Goal: Task Accomplishment & Management: Complete application form

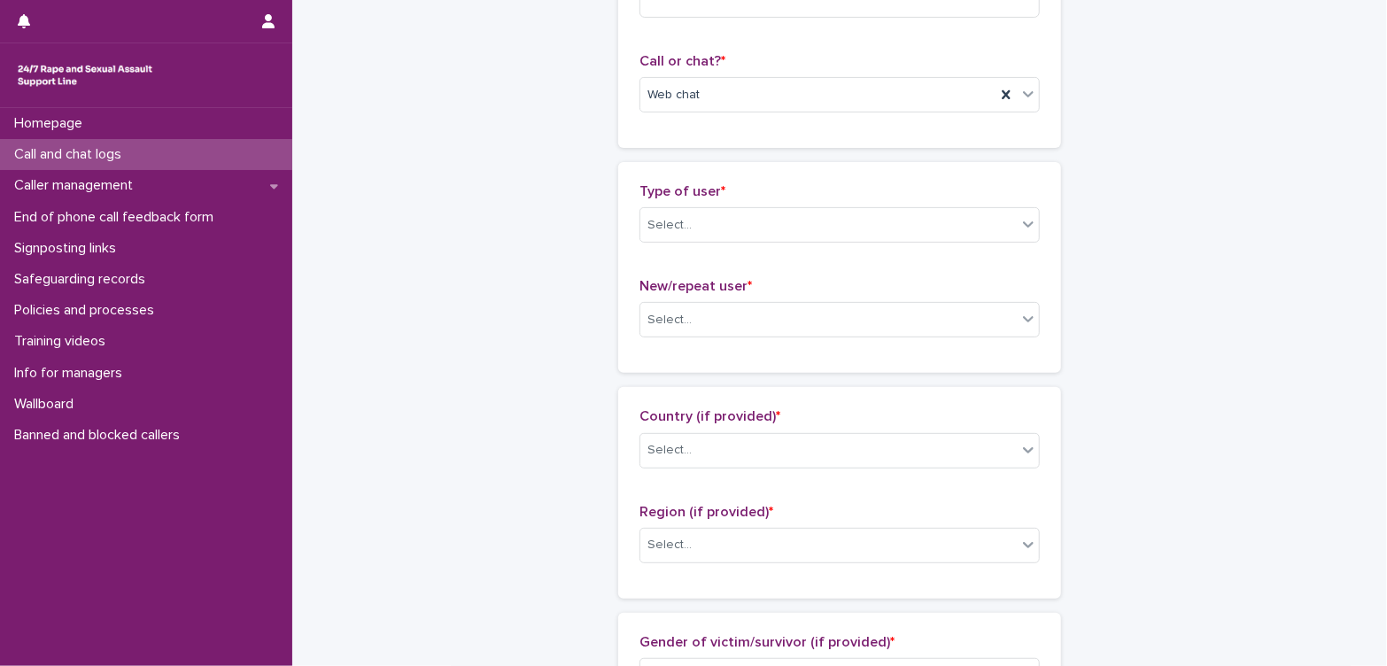
scroll to position [104, 0]
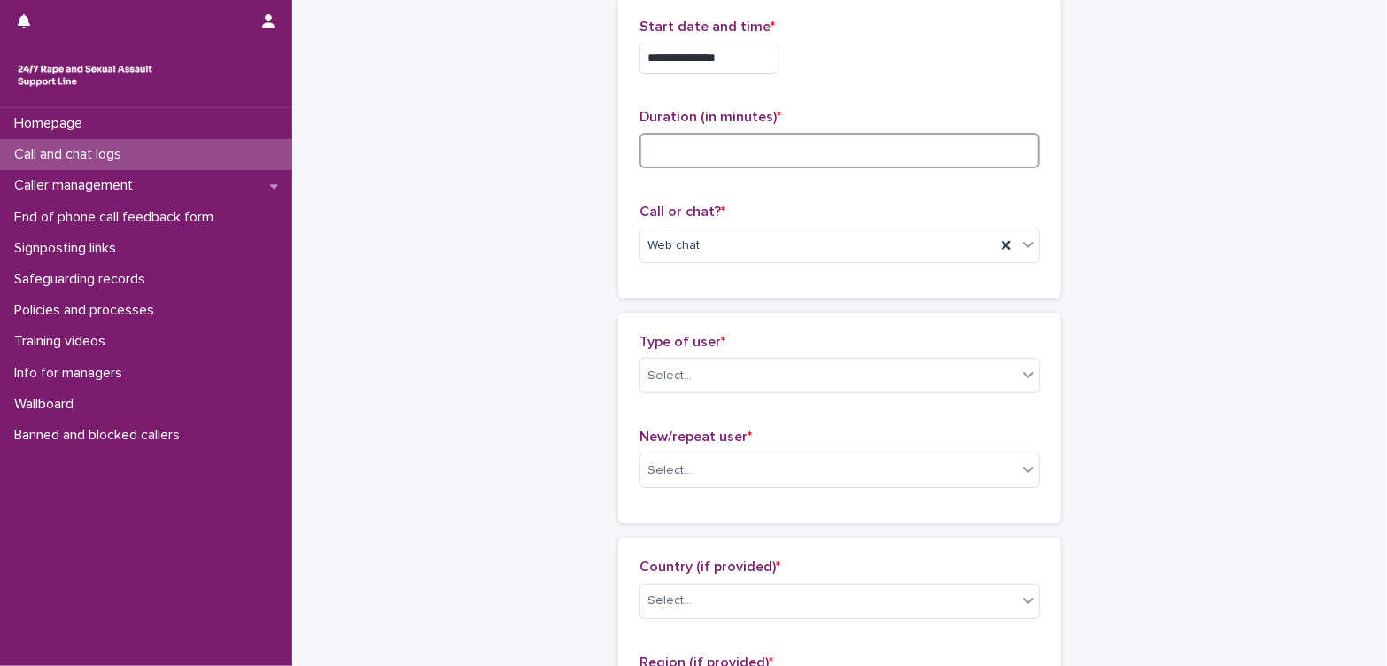
click at [723, 154] on input at bounding box center [839, 150] width 400 height 35
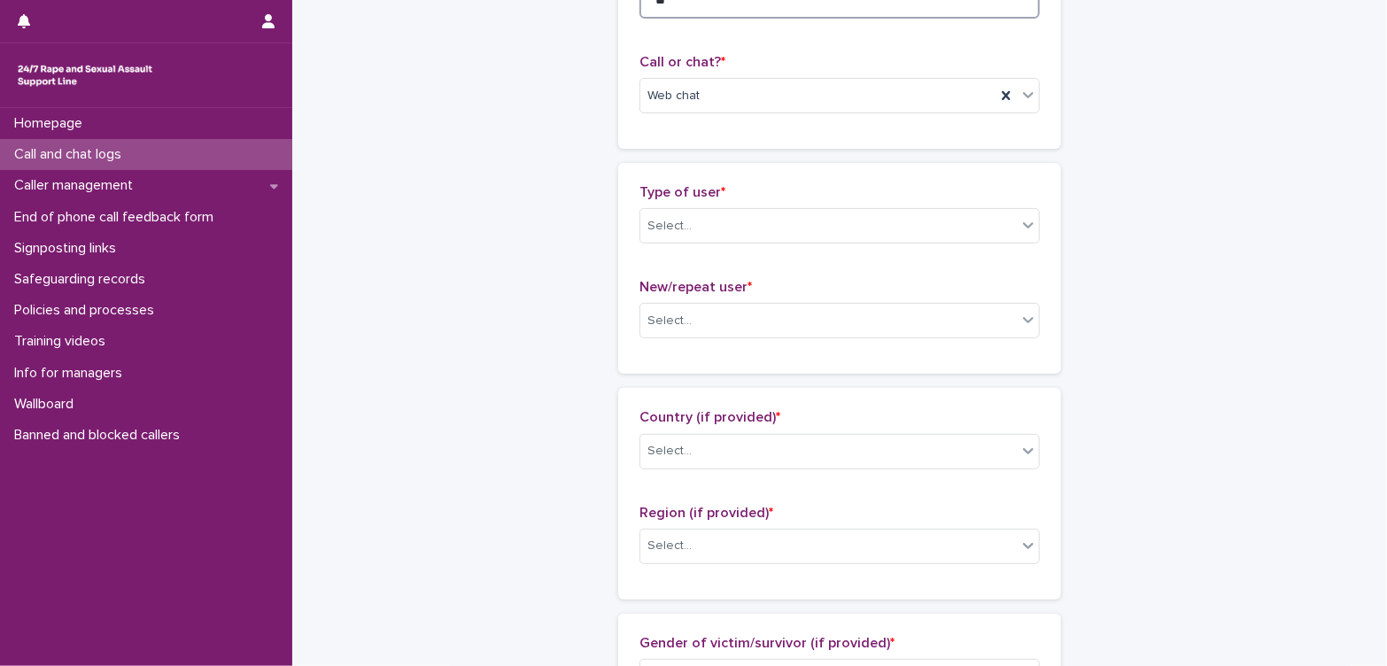
scroll to position [301, 0]
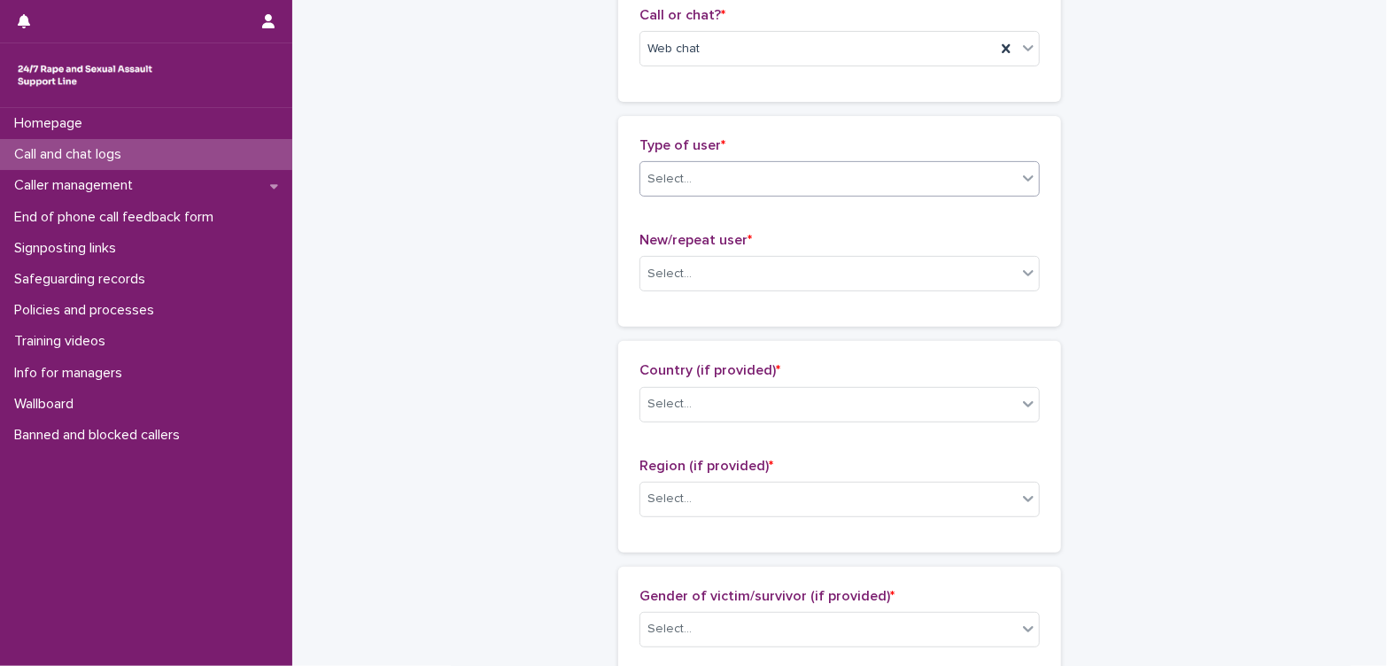
type input "**"
click at [799, 174] on div "Select..." at bounding box center [828, 179] width 376 height 29
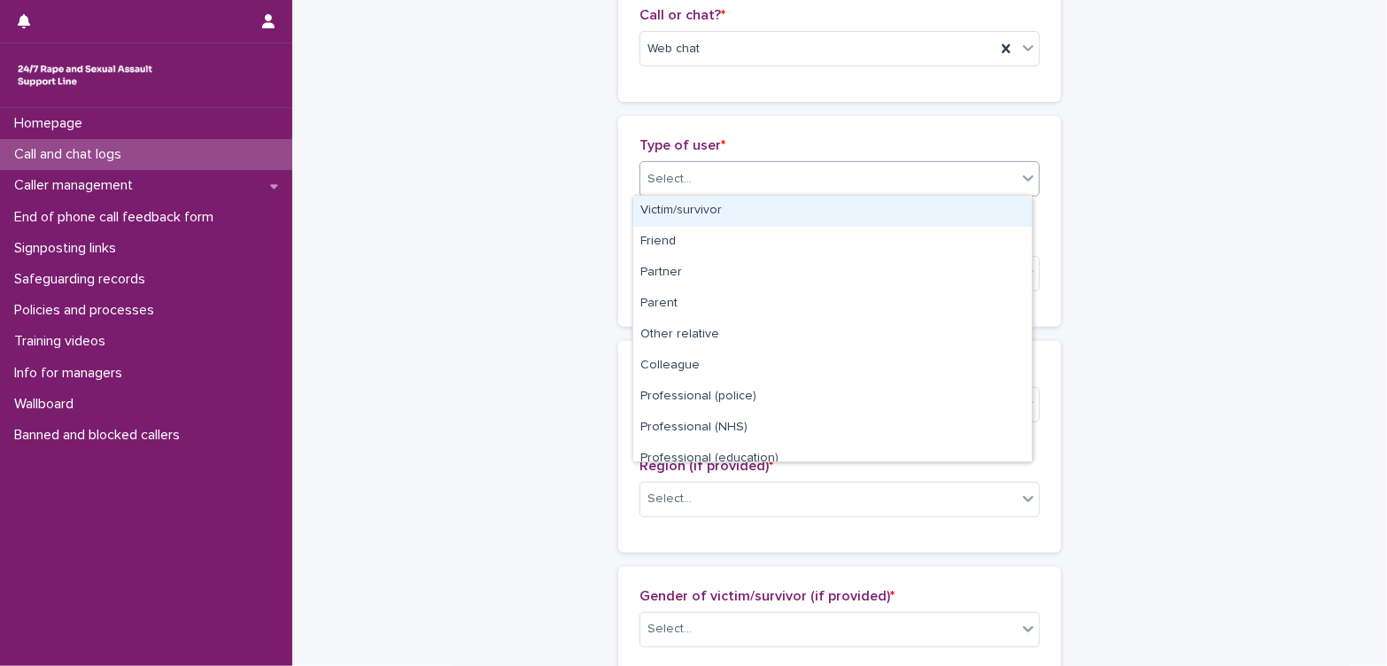
click at [763, 213] on div "Victim/survivor" at bounding box center [832, 211] width 398 height 31
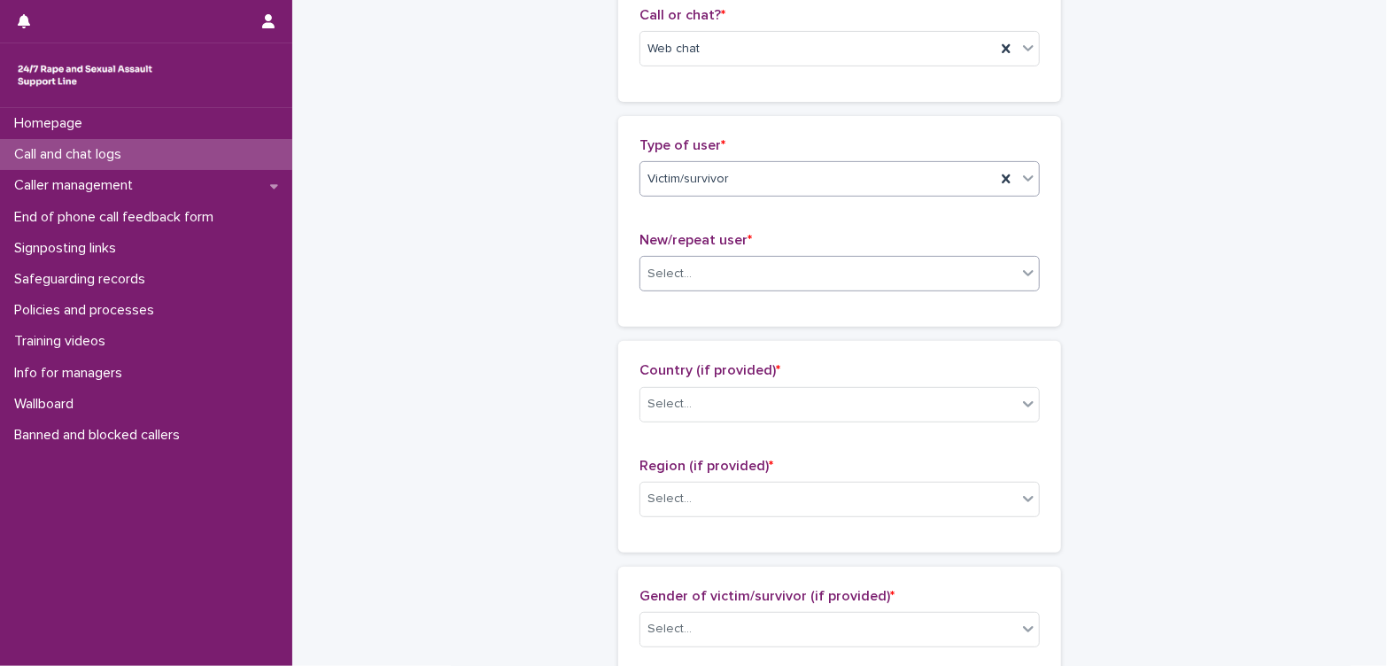
click at [754, 279] on div "Select..." at bounding box center [828, 273] width 376 height 29
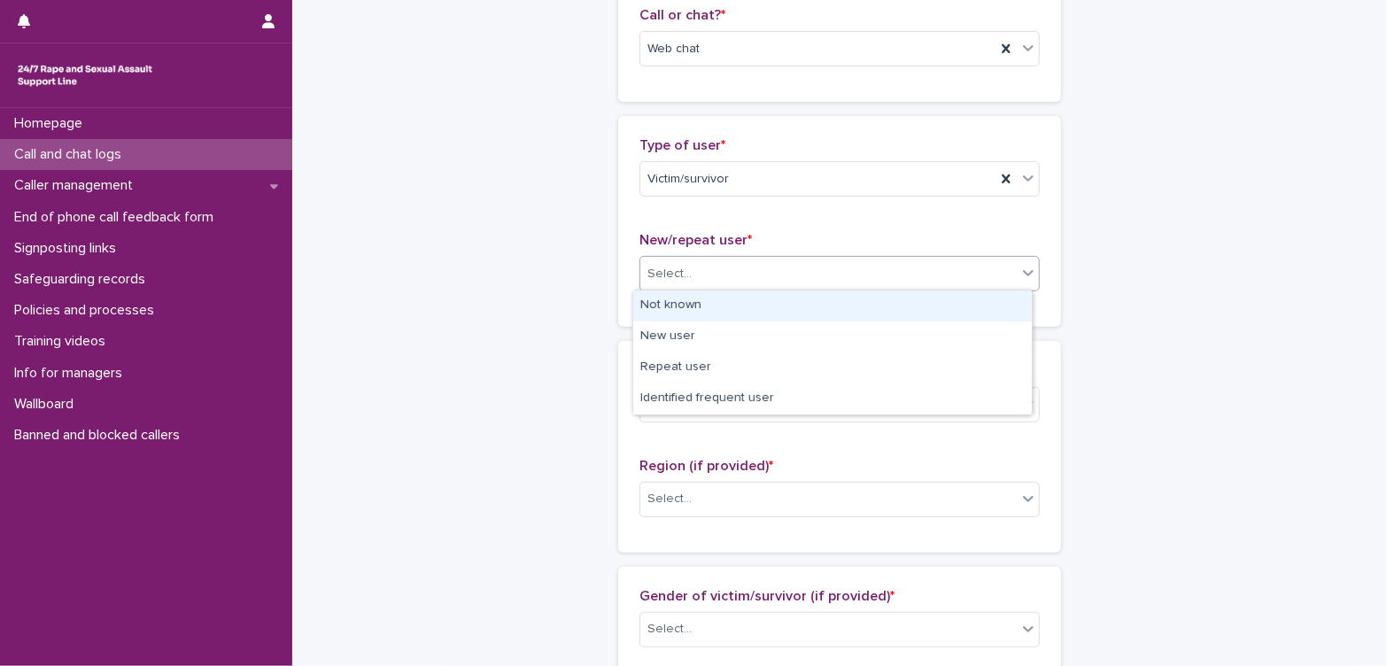
click at [712, 308] on div "Not known" at bounding box center [832, 305] width 398 height 31
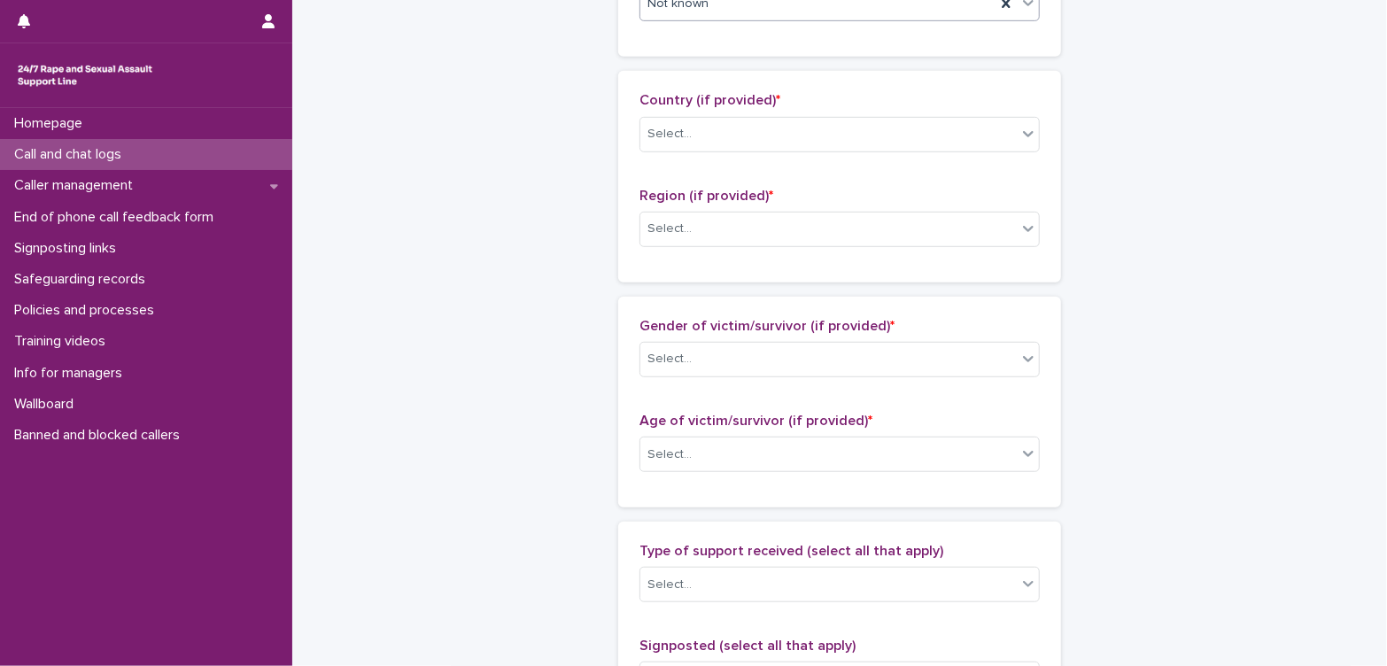
scroll to position [498, 0]
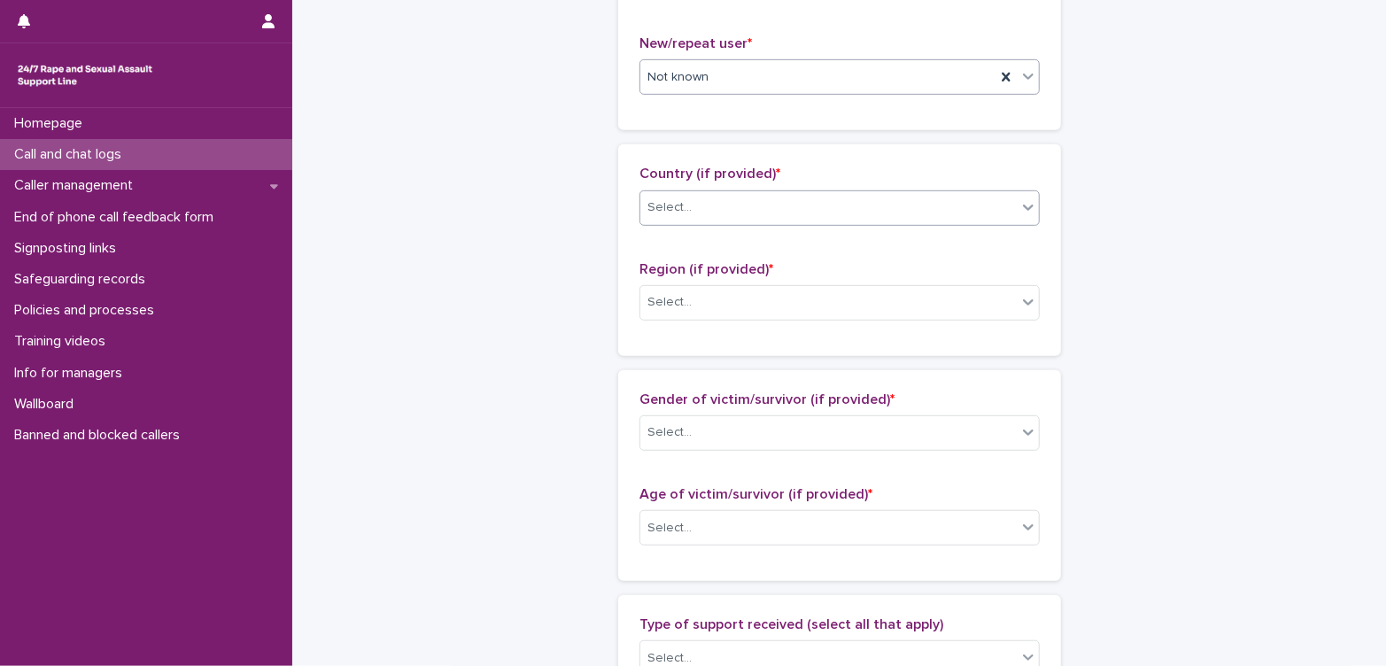
click at [718, 212] on div "Select..." at bounding box center [828, 207] width 376 height 29
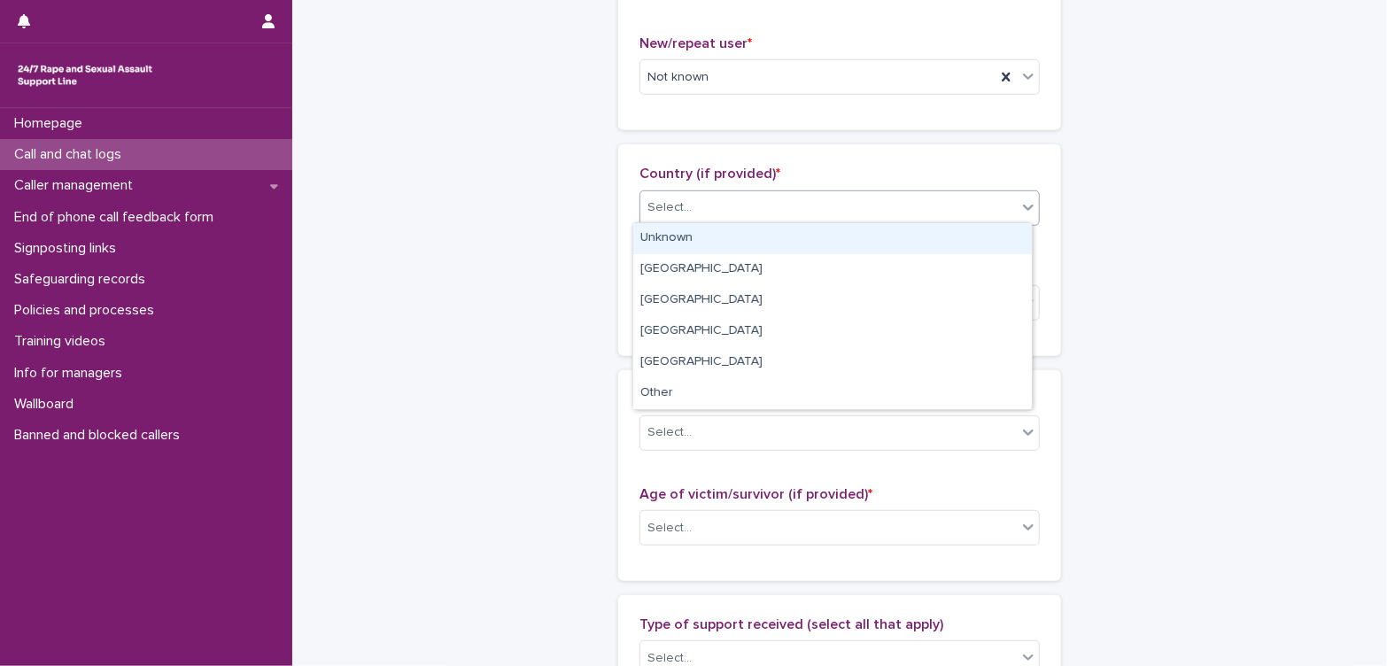
click at [731, 237] on div "Unknown" at bounding box center [832, 238] width 398 height 31
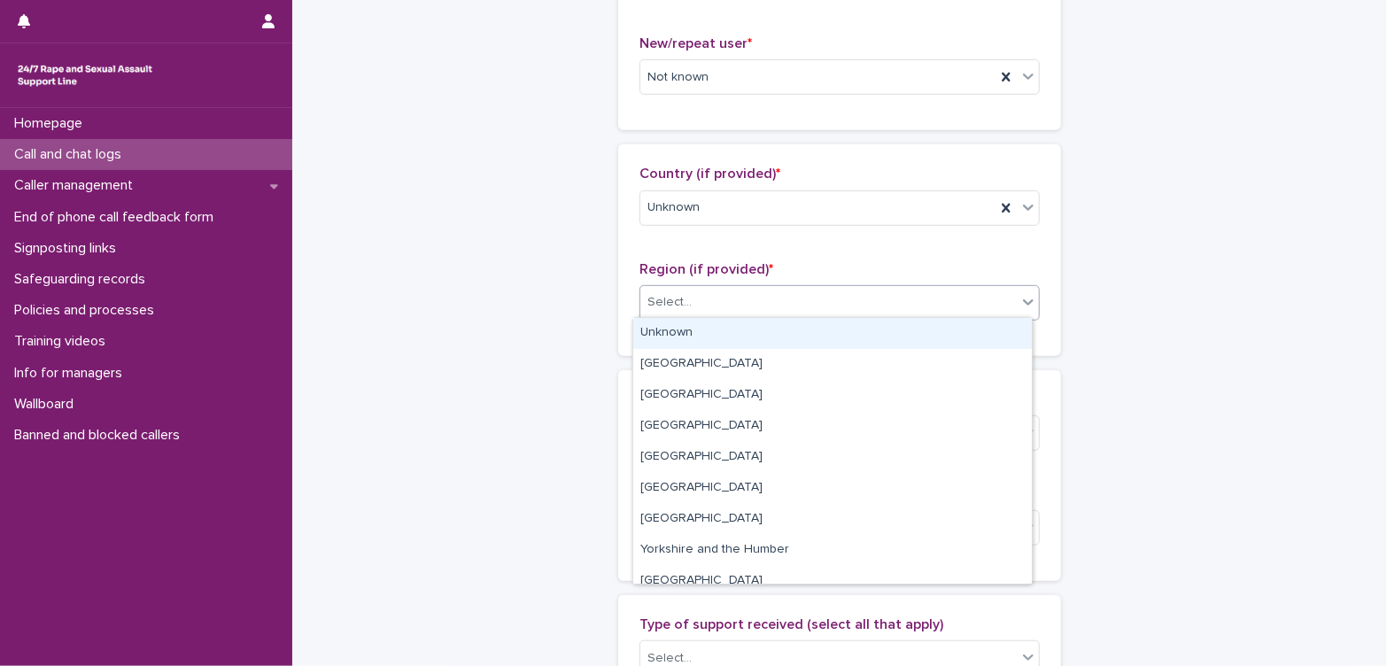
click at [758, 308] on div "Select..." at bounding box center [828, 302] width 376 height 29
click at [755, 337] on div "Unknown" at bounding box center [832, 333] width 398 height 31
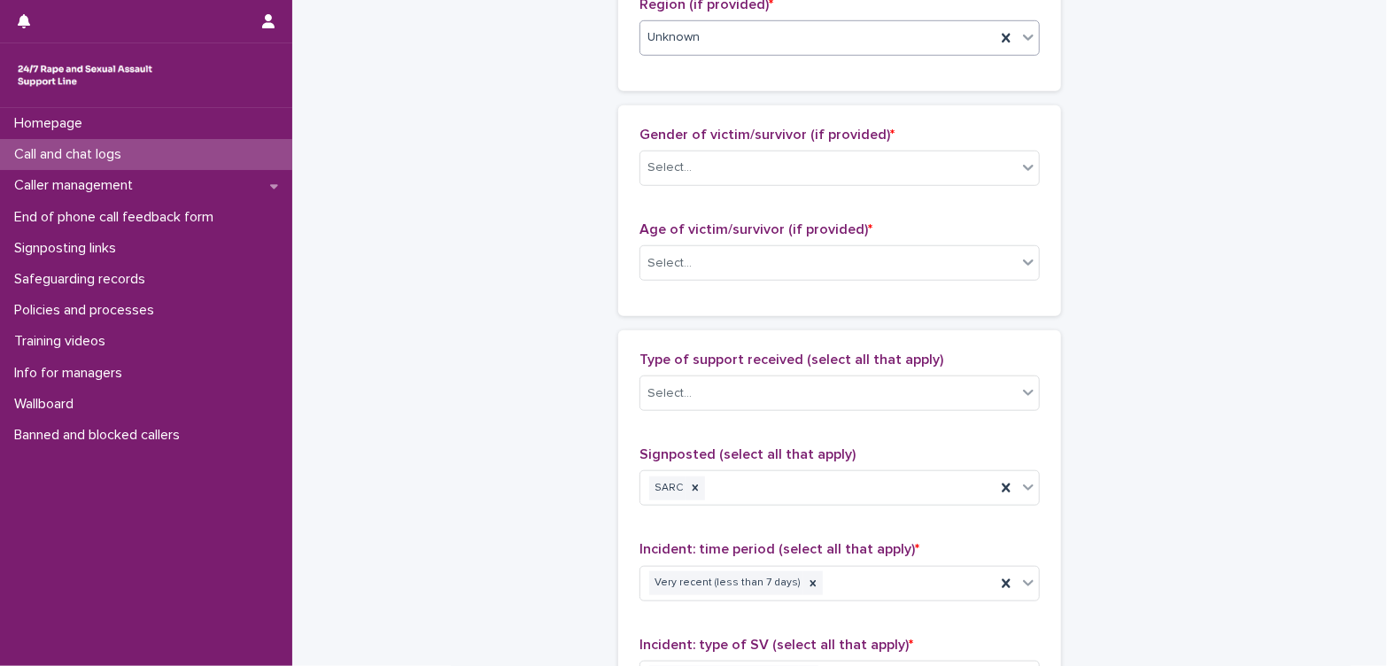
scroll to position [793, 0]
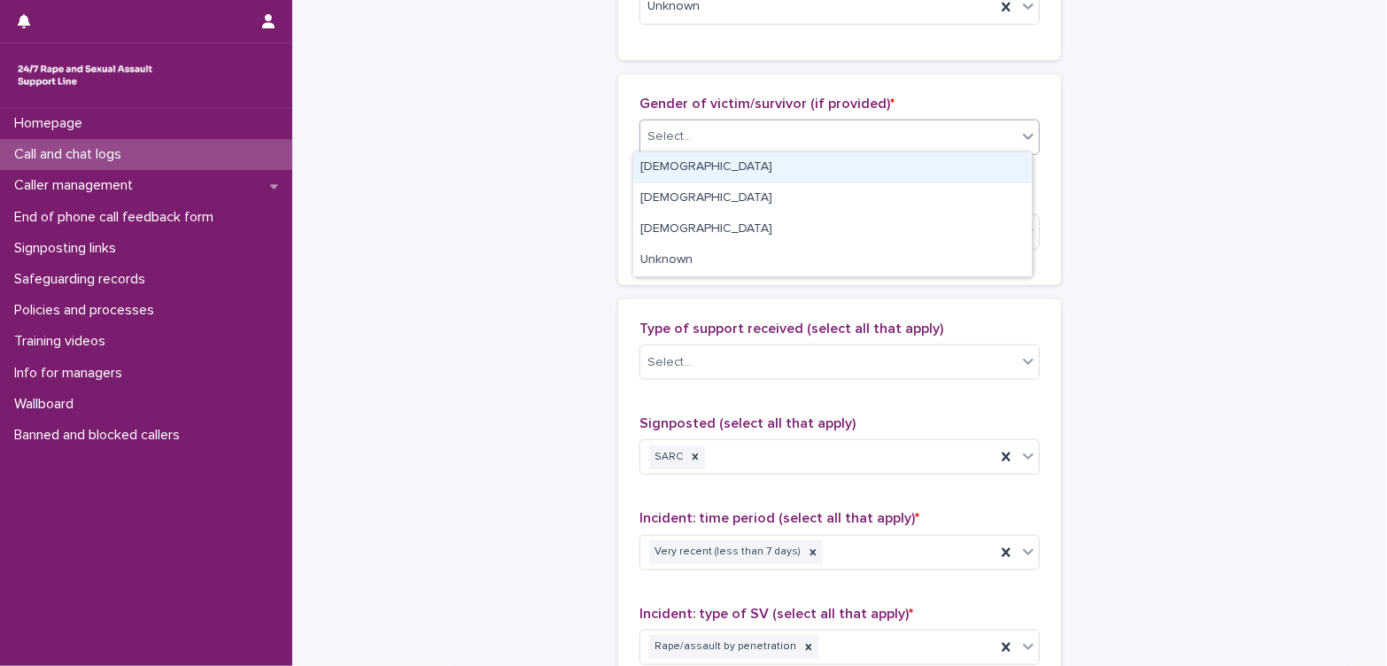
click at [783, 136] on div "Select..." at bounding box center [828, 136] width 376 height 29
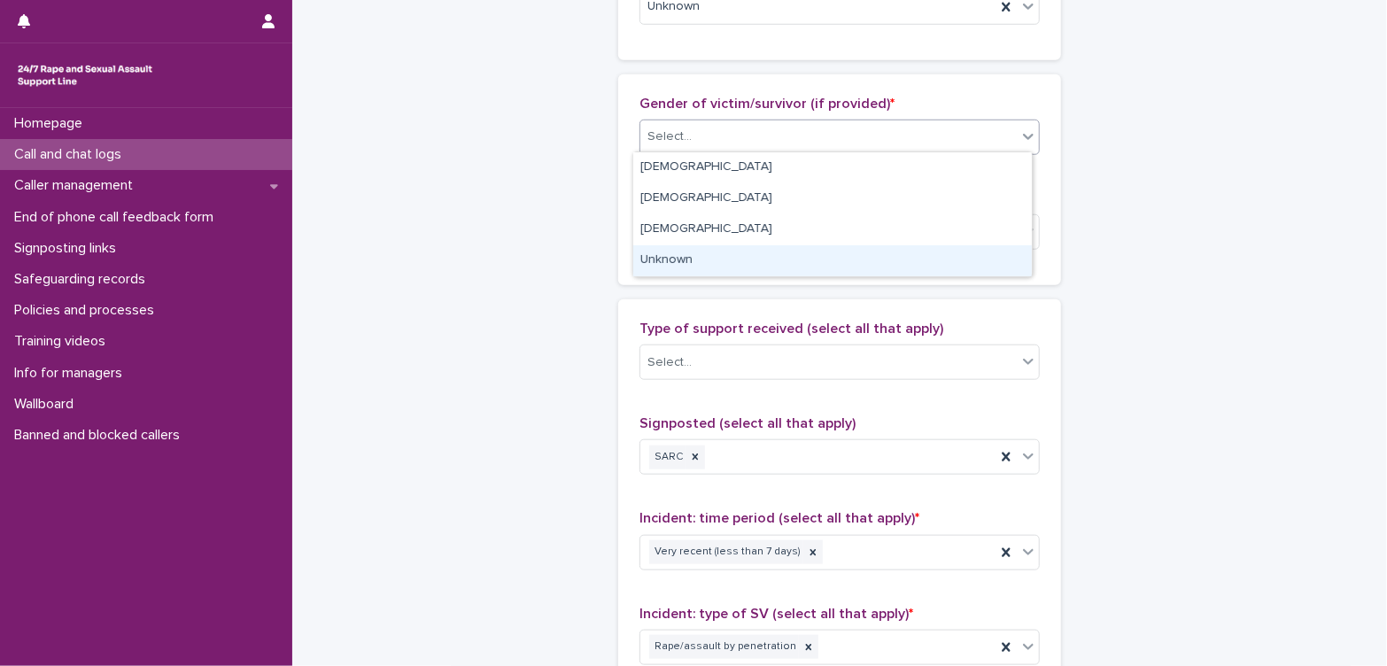
click at [718, 260] on div "Unknown" at bounding box center [832, 260] width 398 height 31
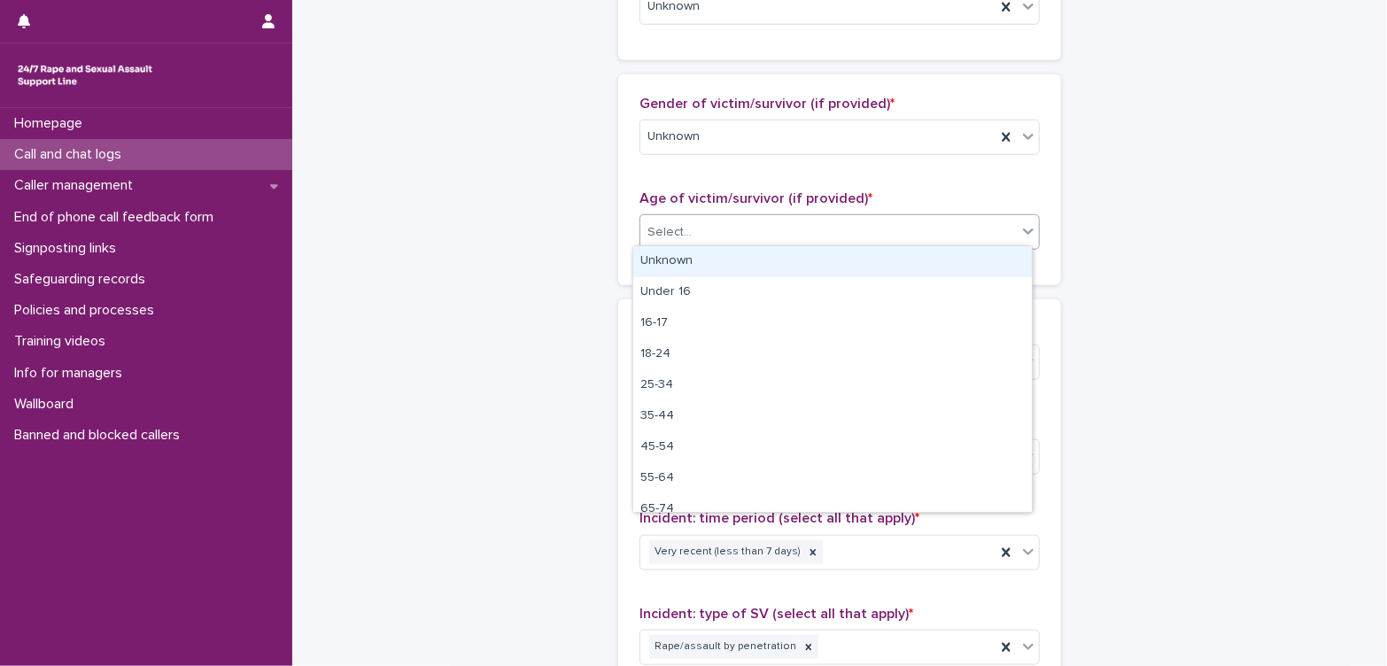
click at [754, 233] on div "Select..." at bounding box center [828, 232] width 376 height 29
click at [732, 260] on div "Unknown" at bounding box center [832, 261] width 398 height 31
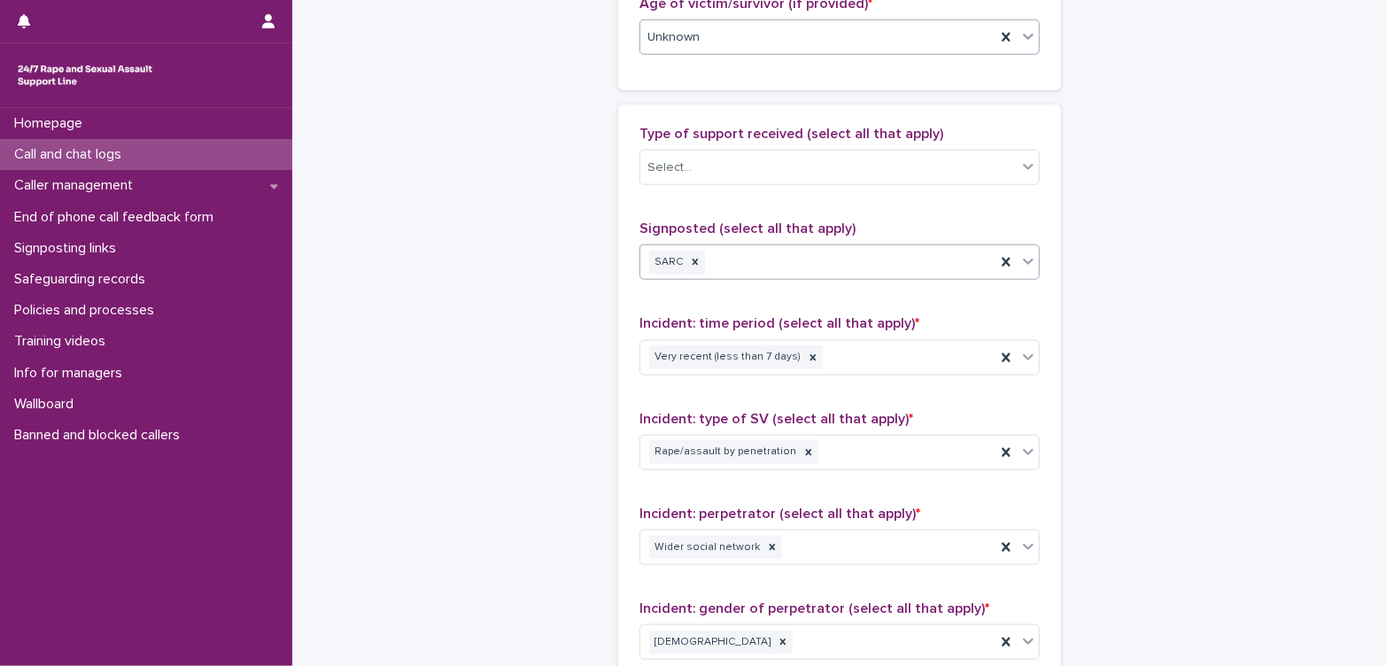
scroll to position [990, 0]
click at [753, 156] on div "Select..." at bounding box center [828, 165] width 376 height 29
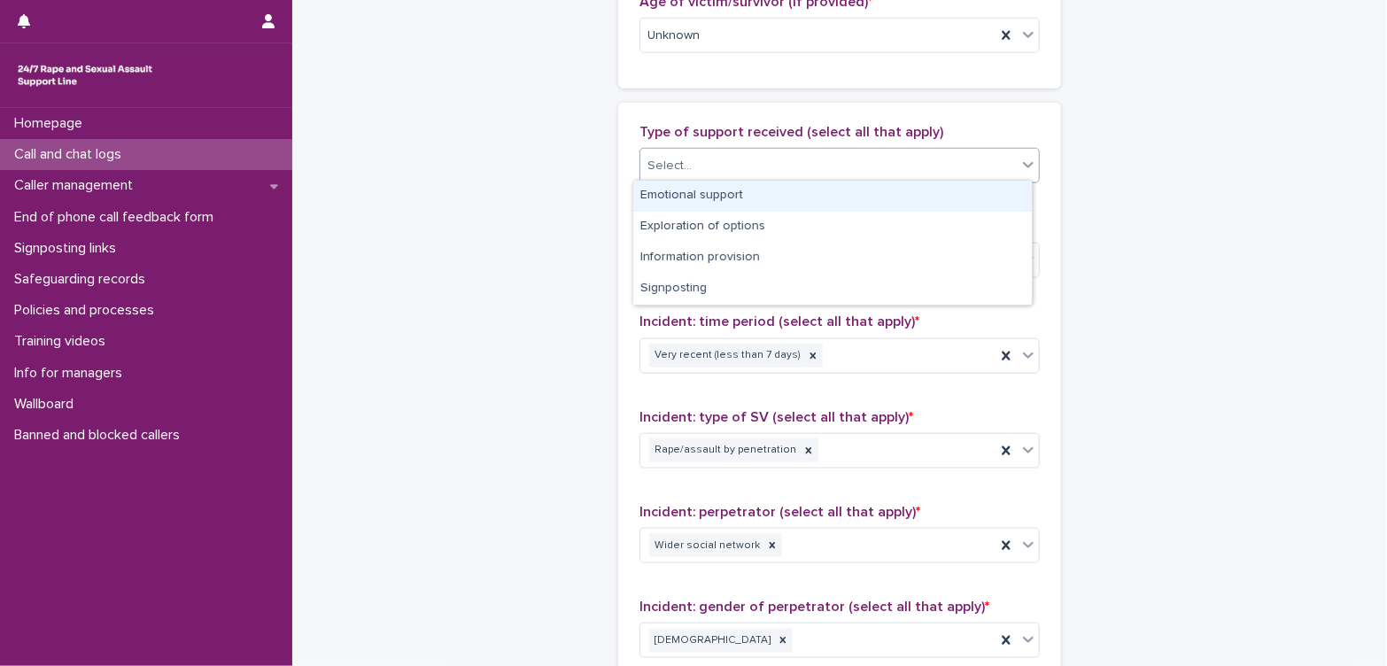
click at [749, 197] on div "Emotional support" at bounding box center [832, 196] width 398 height 31
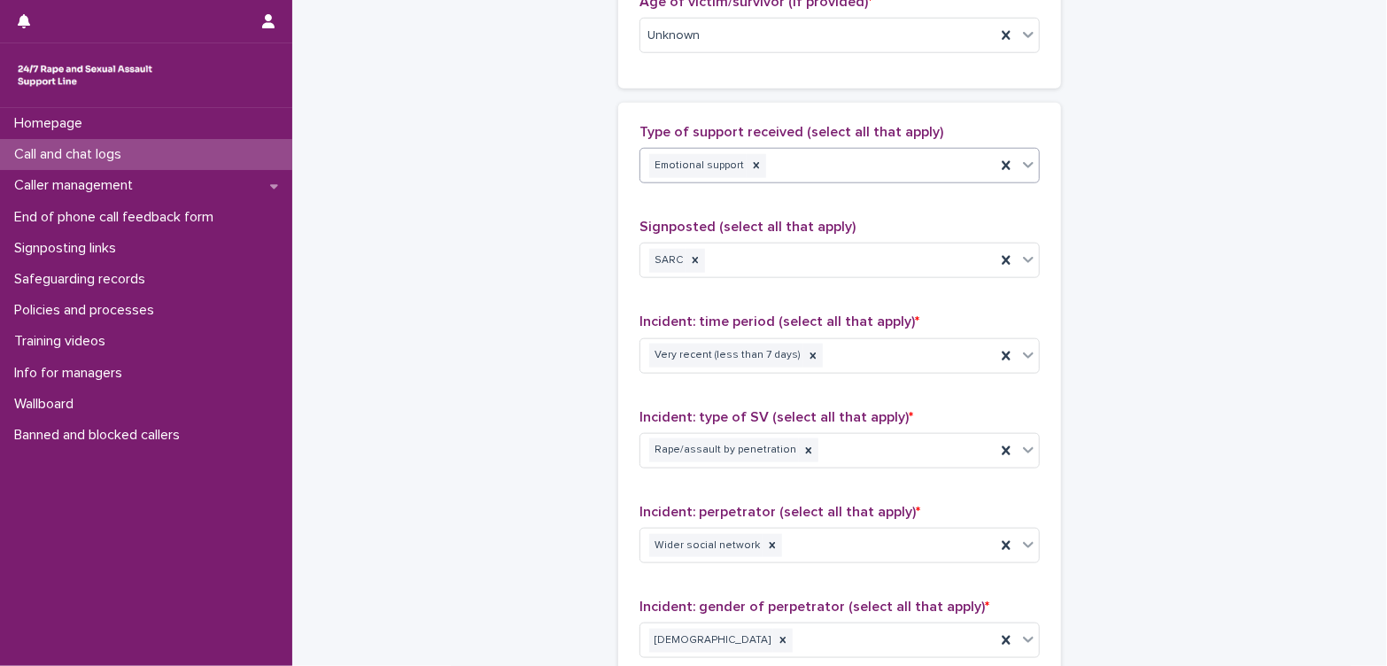
click at [790, 160] on div "Emotional support" at bounding box center [817, 166] width 355 height 31
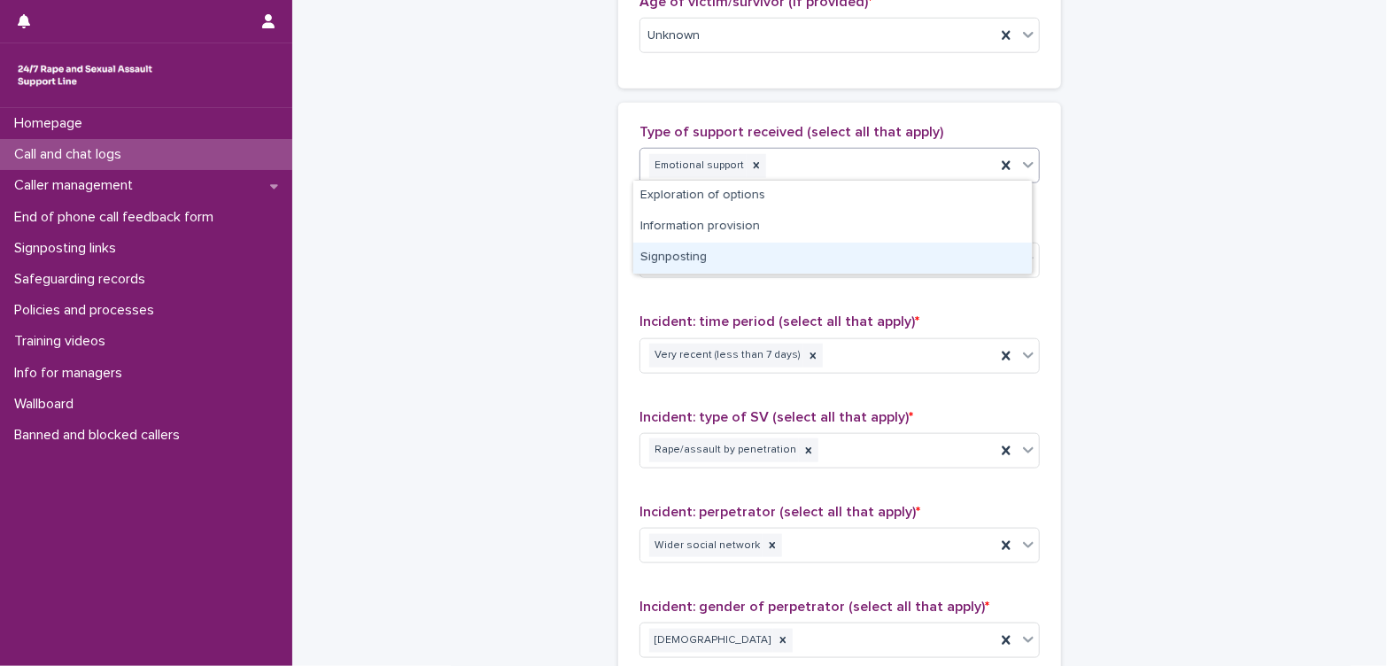
click at [758, 256] on div "Signposting" at bounding box center [832, 258] width 398 height 31
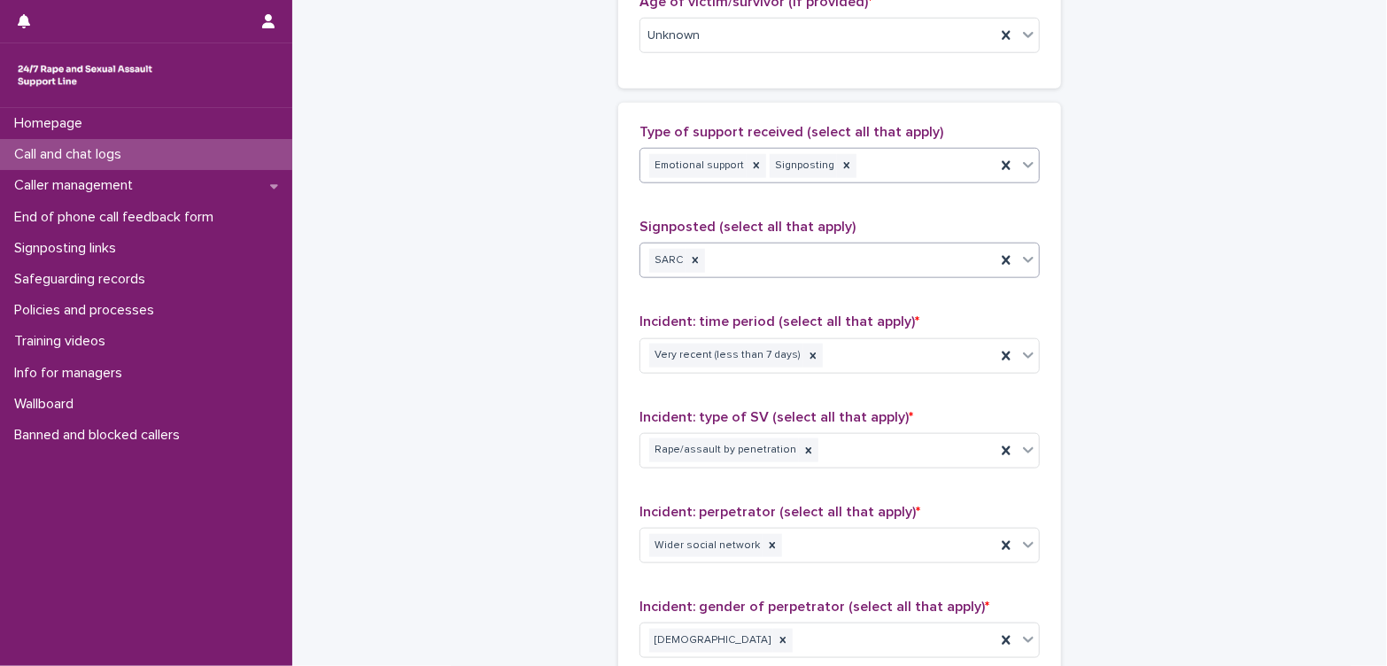
click at [776, 256] on div "SARC" at bounding box center [817, 260] width 355 height 31
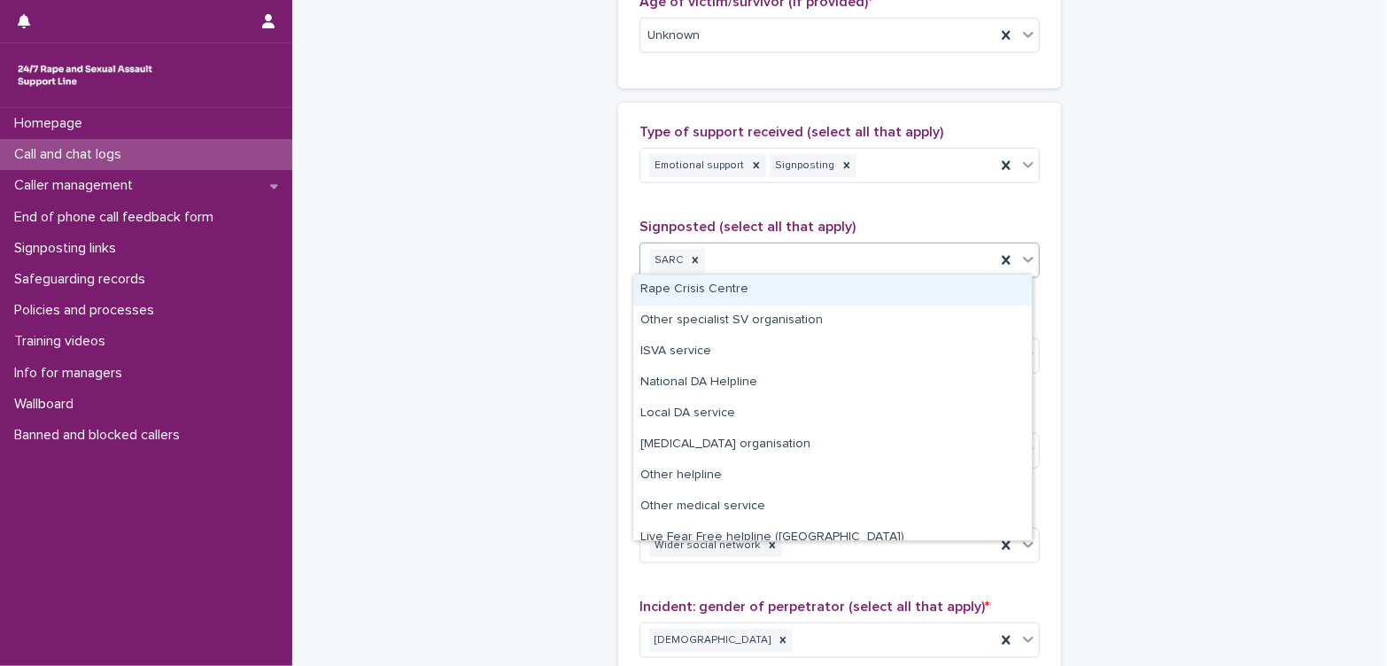
click at [741, 292] on div "Rape Crisis Centre" at bounding box center [832, 290] width 398 height 31
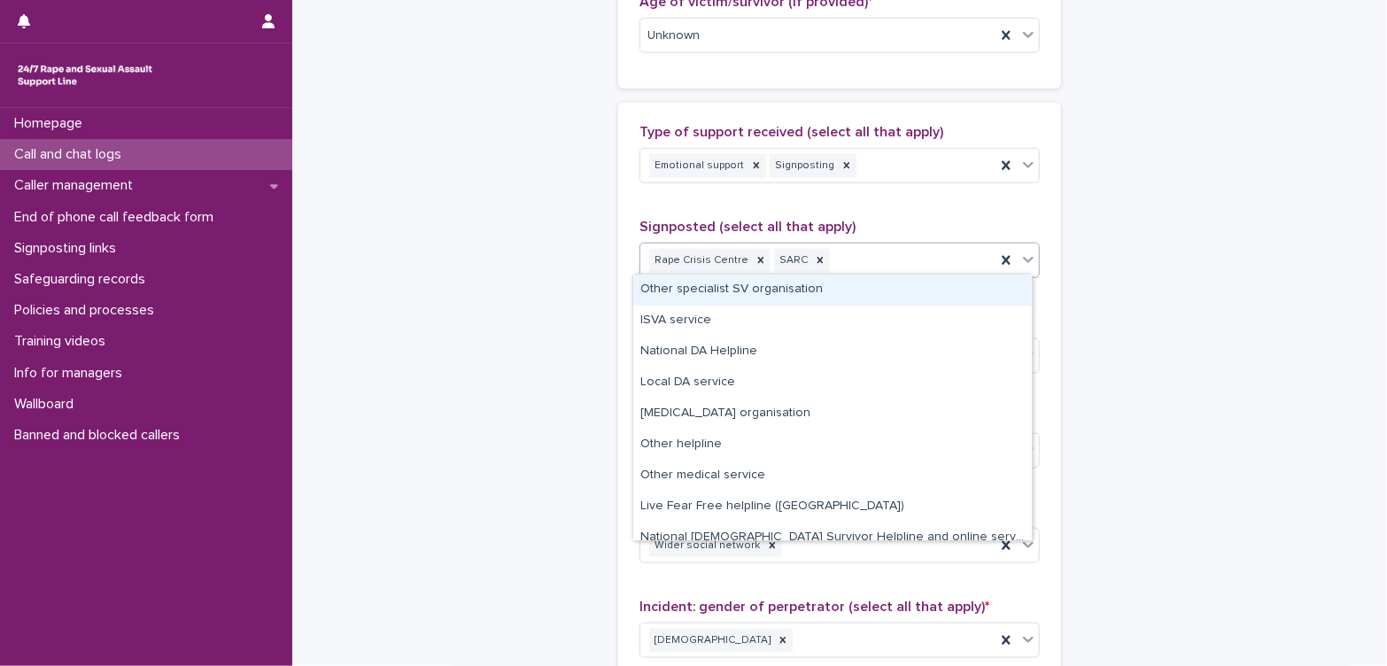
click at [872, 257] on div "Rape Crisis Centre SARC" at bounding box center [817, 260] width 355 height 31
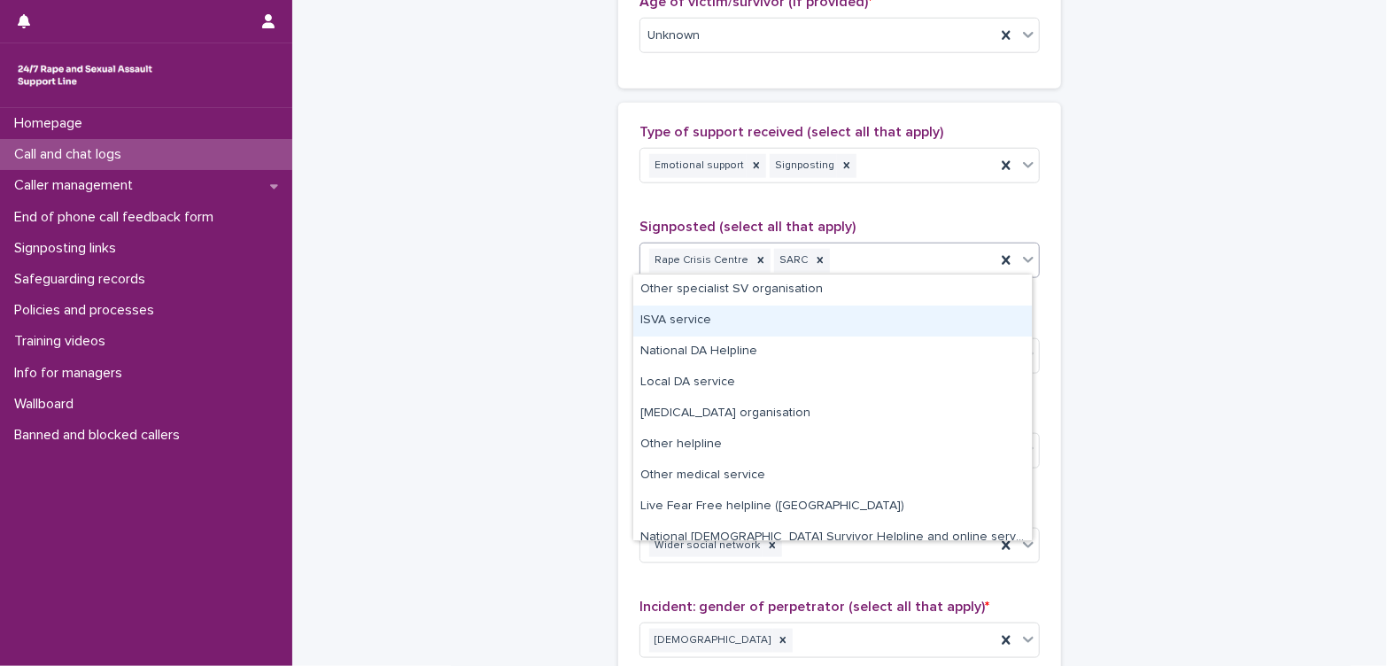
click at [711, 321] on div "ISVA service" at bounding box center [832, 321] width 398 height 31
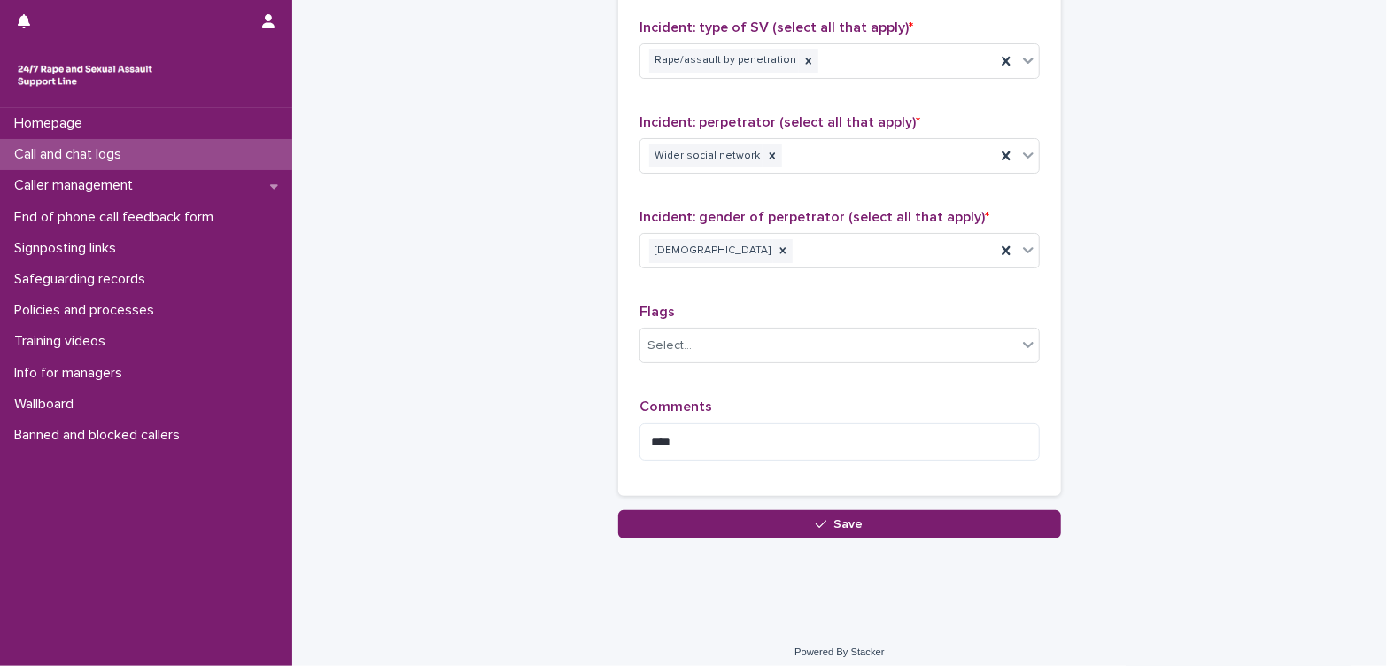
scroll to position [1384, 0]
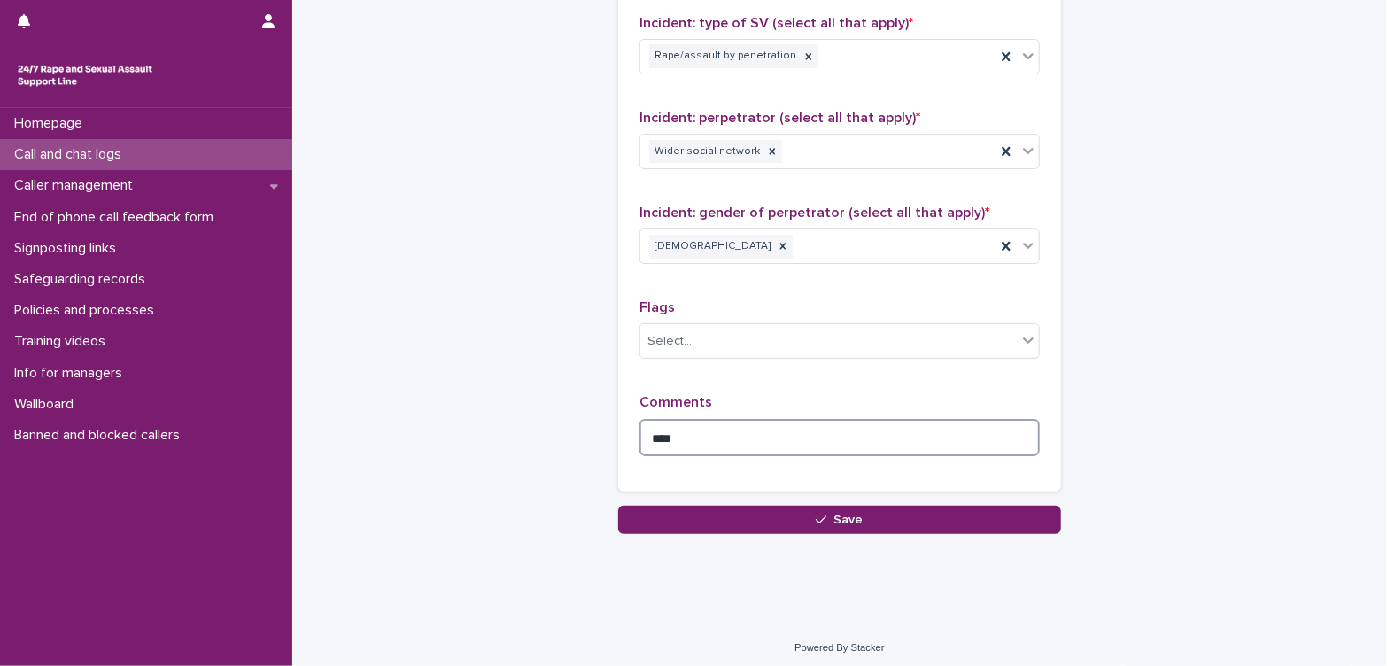
click at [689, 431] on textarea "****" at bounding box center [839, 438] width 400 height 38
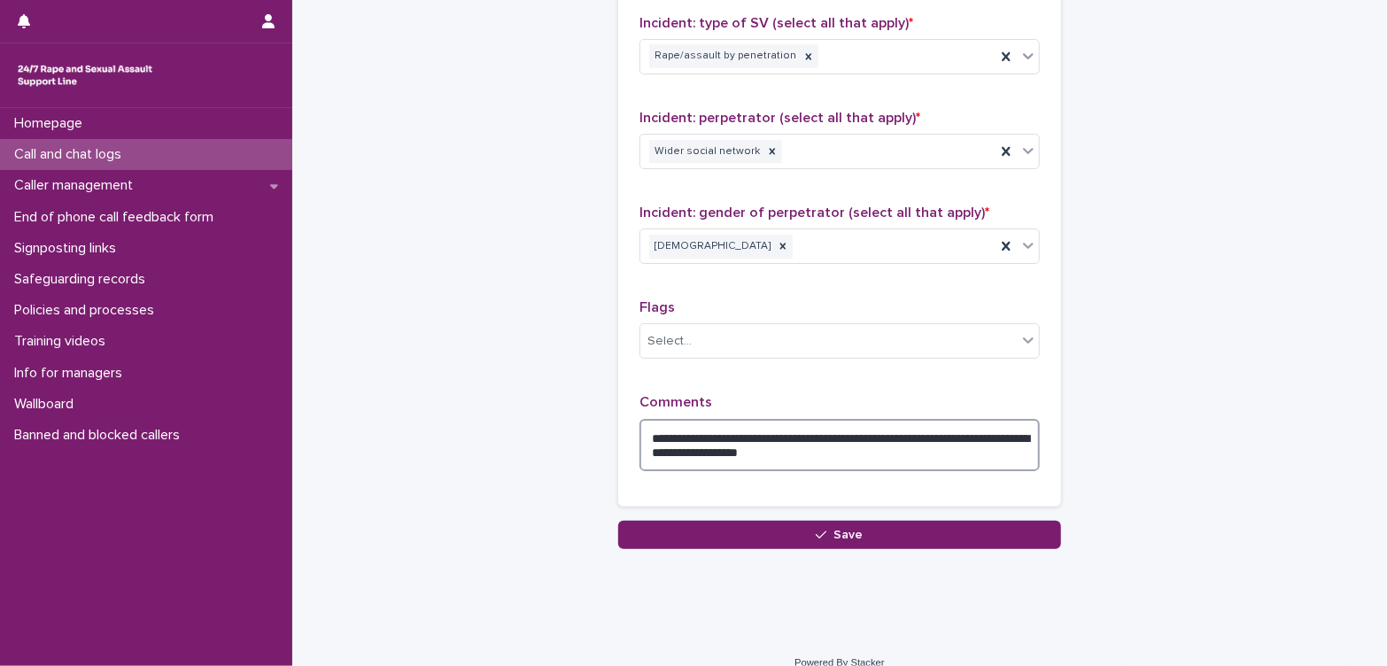
click at [848, 445] on textarea "**********" at bounding box center [839, 445] width 400 height 53
click at [940, 446] on textarea "**********" at bounding box center [839, 445] width 400 height 53
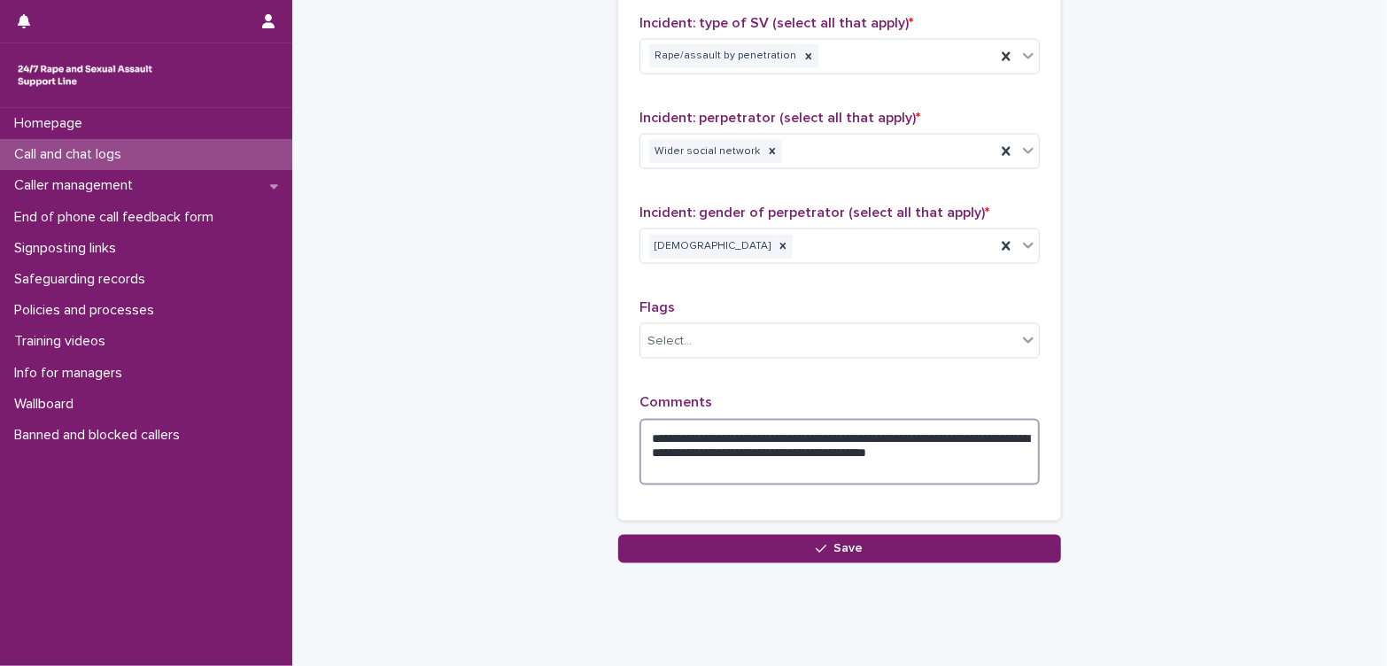
type textarea "**********"
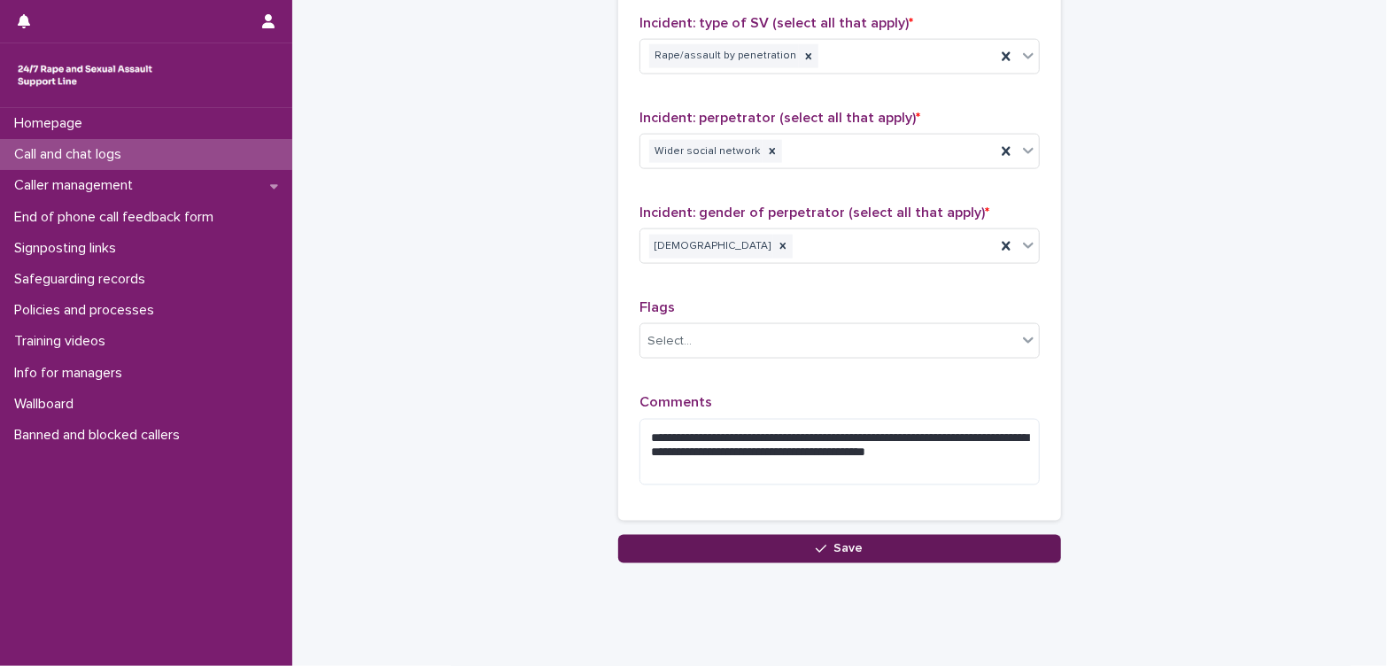
click at [874, 548] on button "Save" at bounding box center [839, 549] width 443 height 28
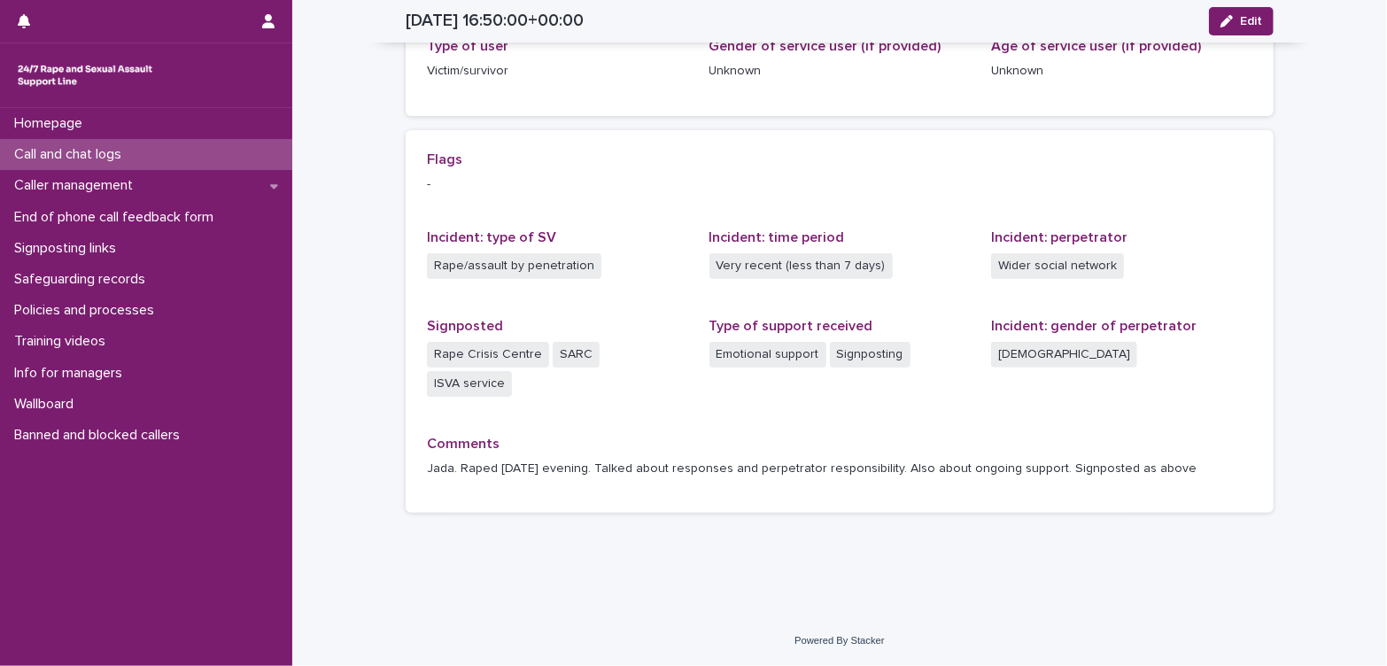
scroll to position [274, 0]
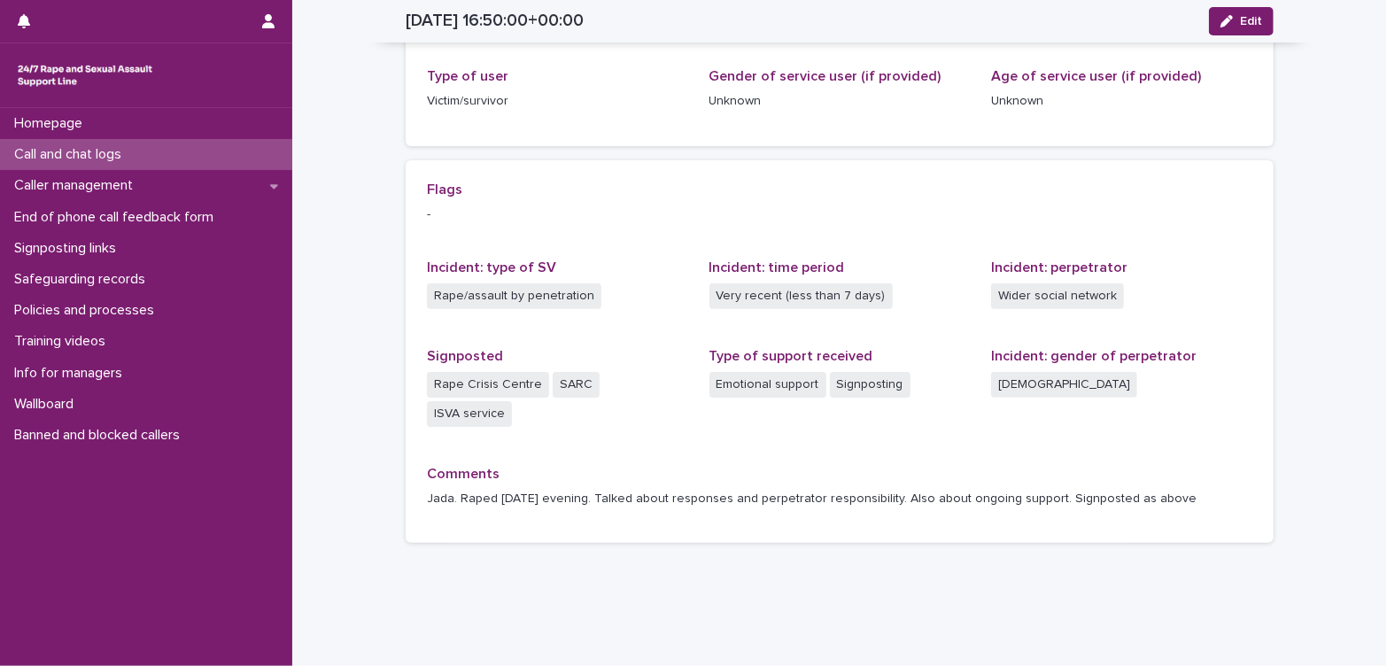
click at [52, 158] on p "Call and chat logs" at bounding box center [71, 154] width 128 height 17
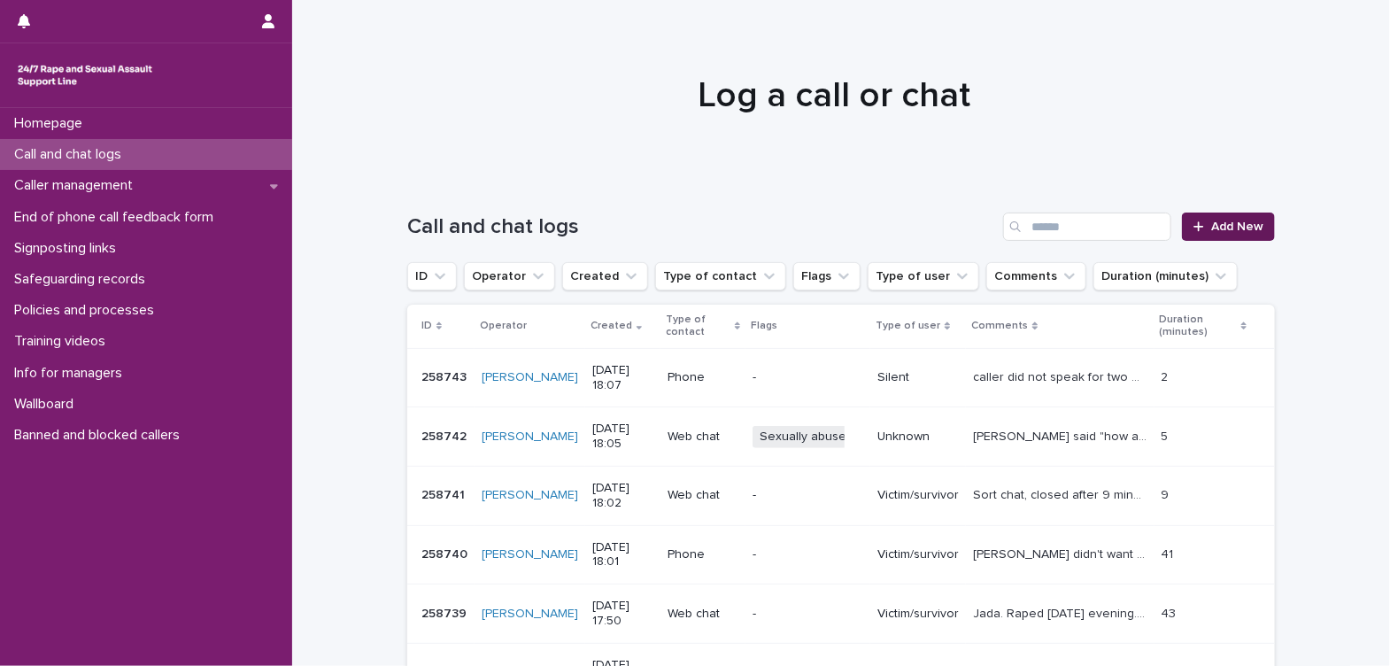
click at [1232, 227] on span "Add New" at bounding box center [1237, 226] width 52 height 12
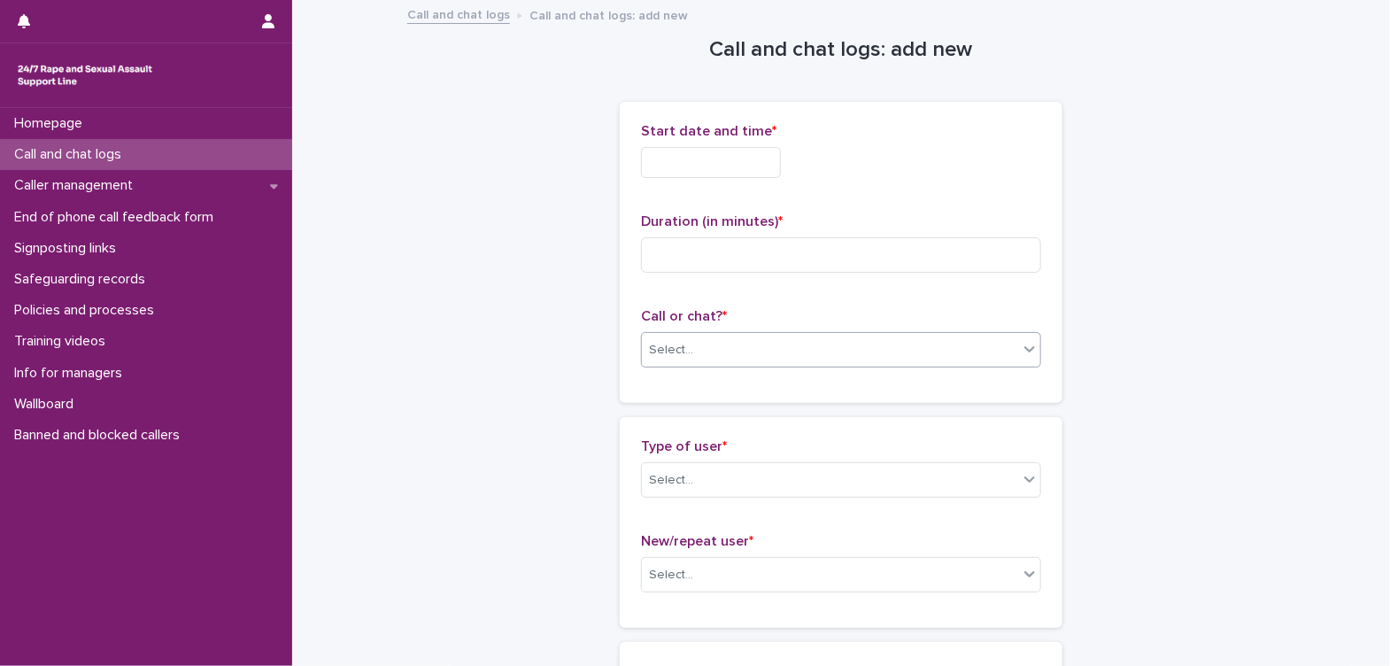
click at [750, 348] on div "Select..." at bounding box center [830, 350] width 376 height 29
click at [726, 414] on div "Web chat" at bounding box center [834, 413] width 398 height 31
click at [731, 260] on input at bounding box center [841, 254] width 400 height 35
type input "*"
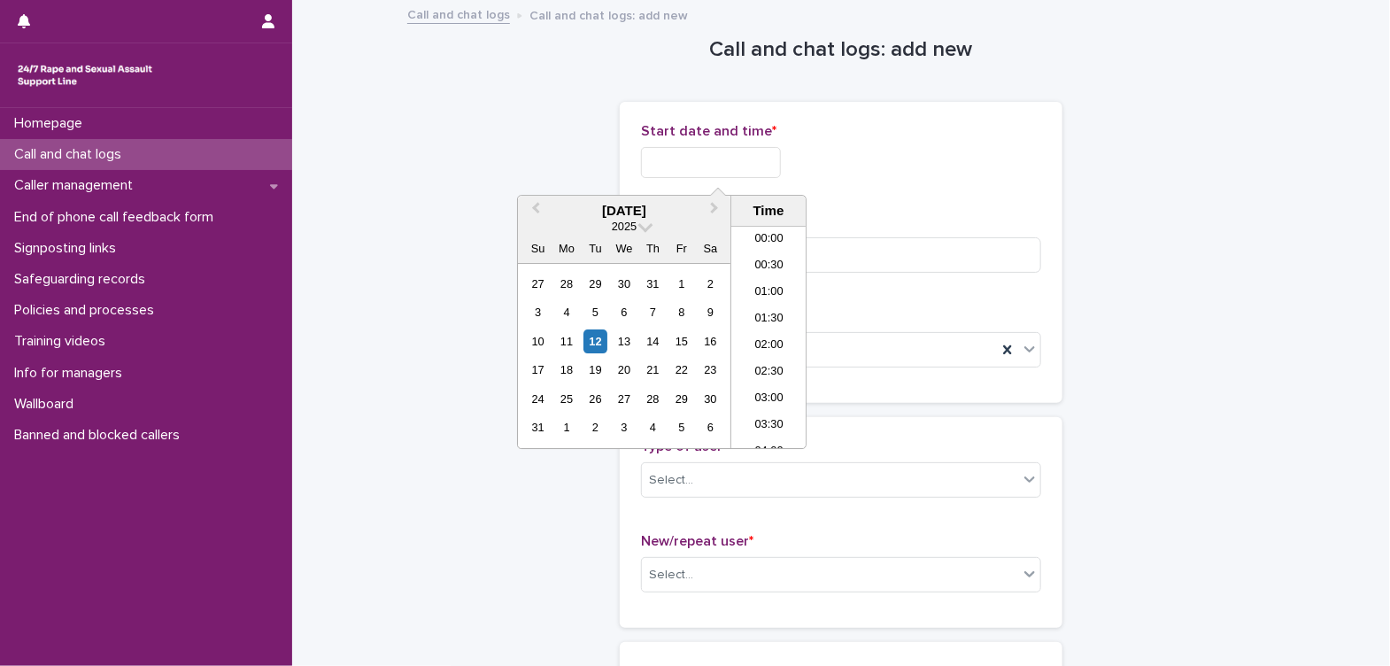
click at [694, 164] on input "text" at bounding box center [711, 162] width 140 height 31
click at [762, 332] on li "18:00" at bounding box center [768, 338] width 75 height 27
click at [780, 158] on input "**********" at bounding box center [711, 162] width 140 height 31
type input "**********"
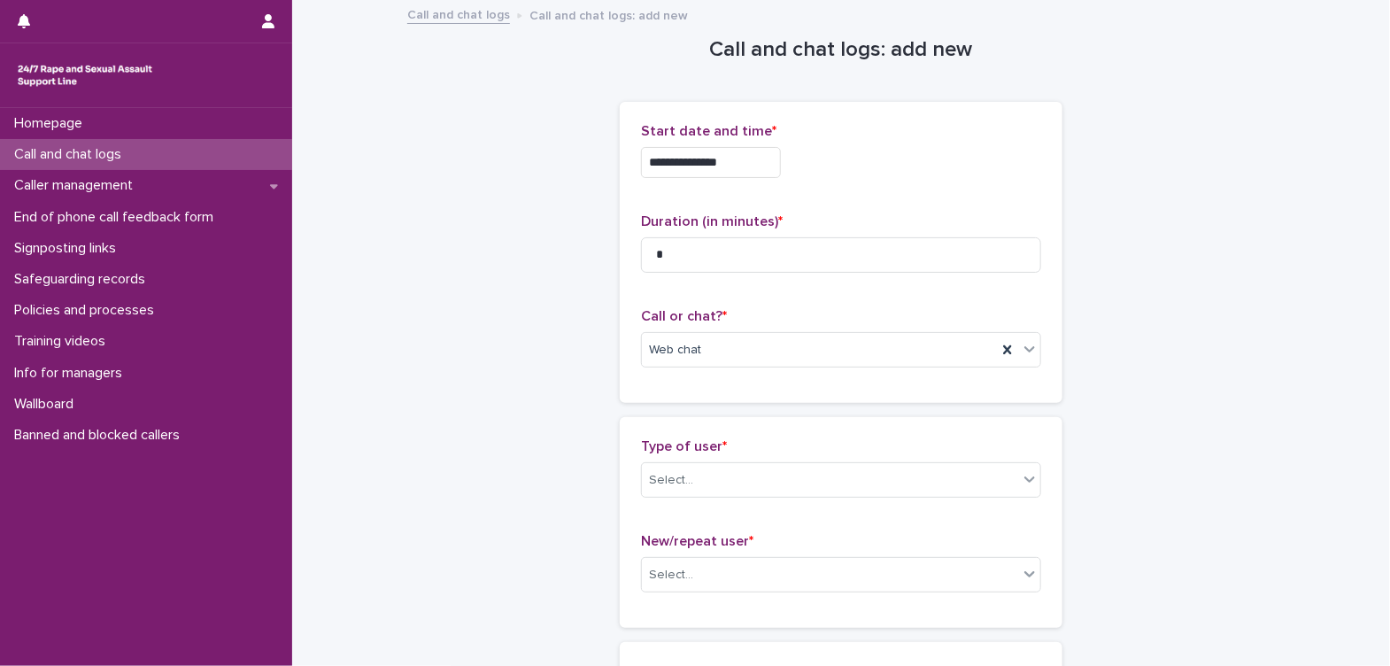
click at [1041, 375] on div "**********" at bounding box center [841, 252] width 443 height 301
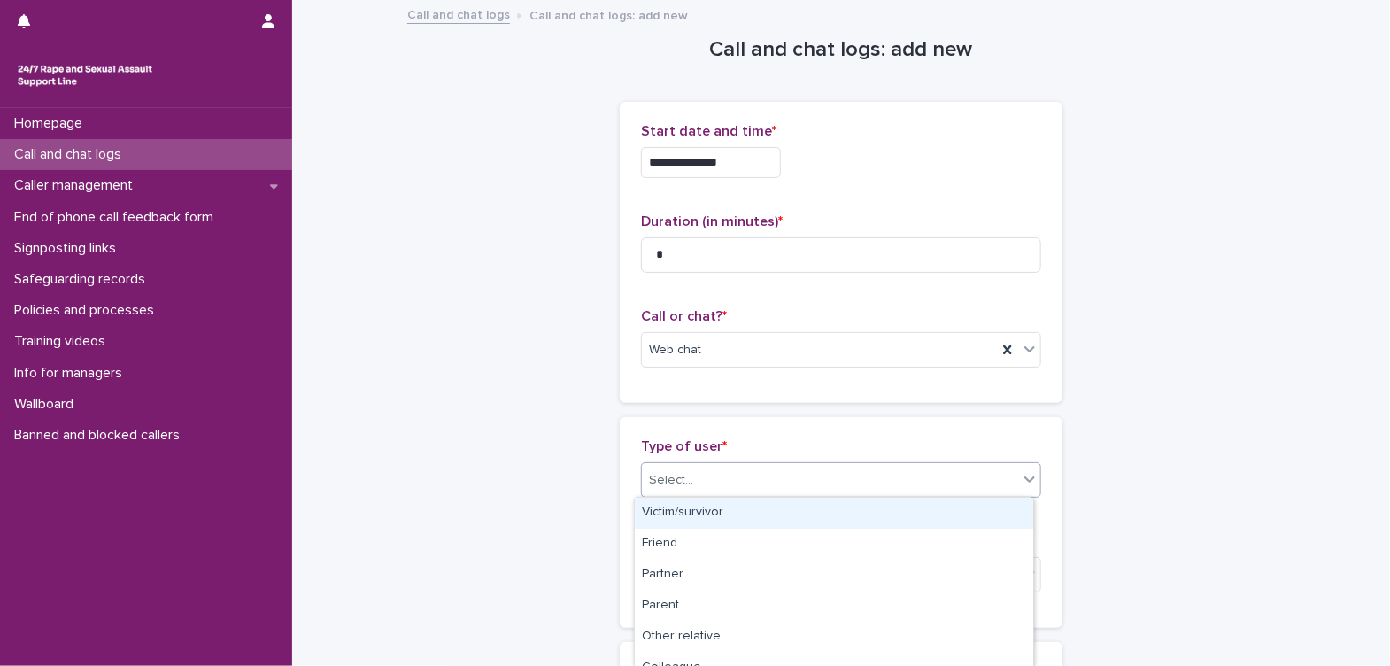
click at [706, 486] on div "Select..." at bounding box center [830, 480] width 376 height 29
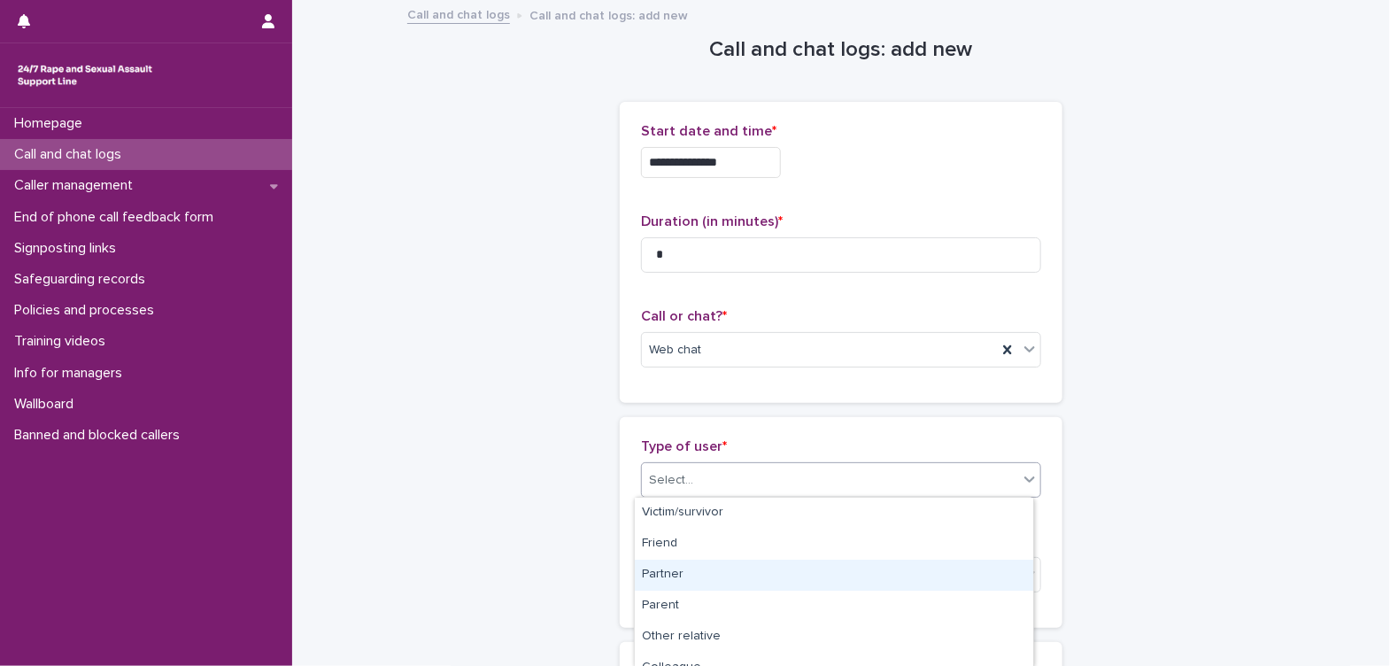
scroll to position [295, 0]
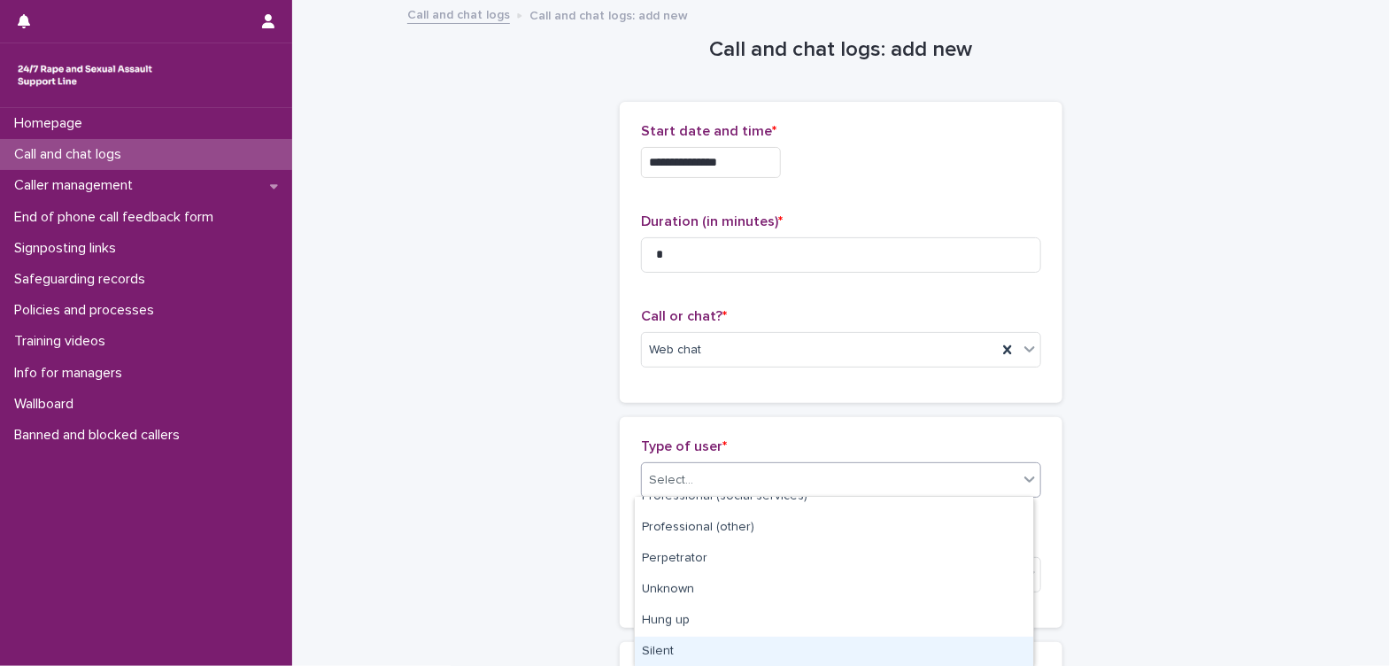
click at [696, 650] on div "Silent" at bounding box center [834, 652] width 398 height 31
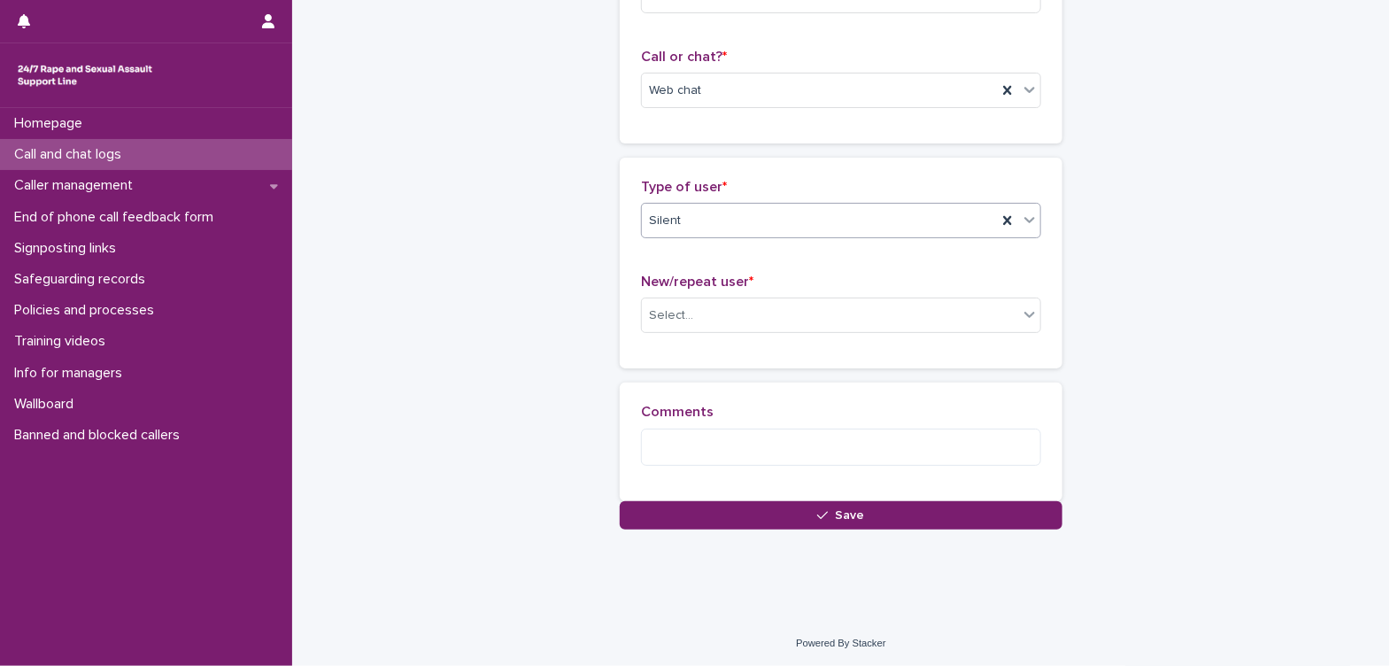
scroll to position [267, 0]
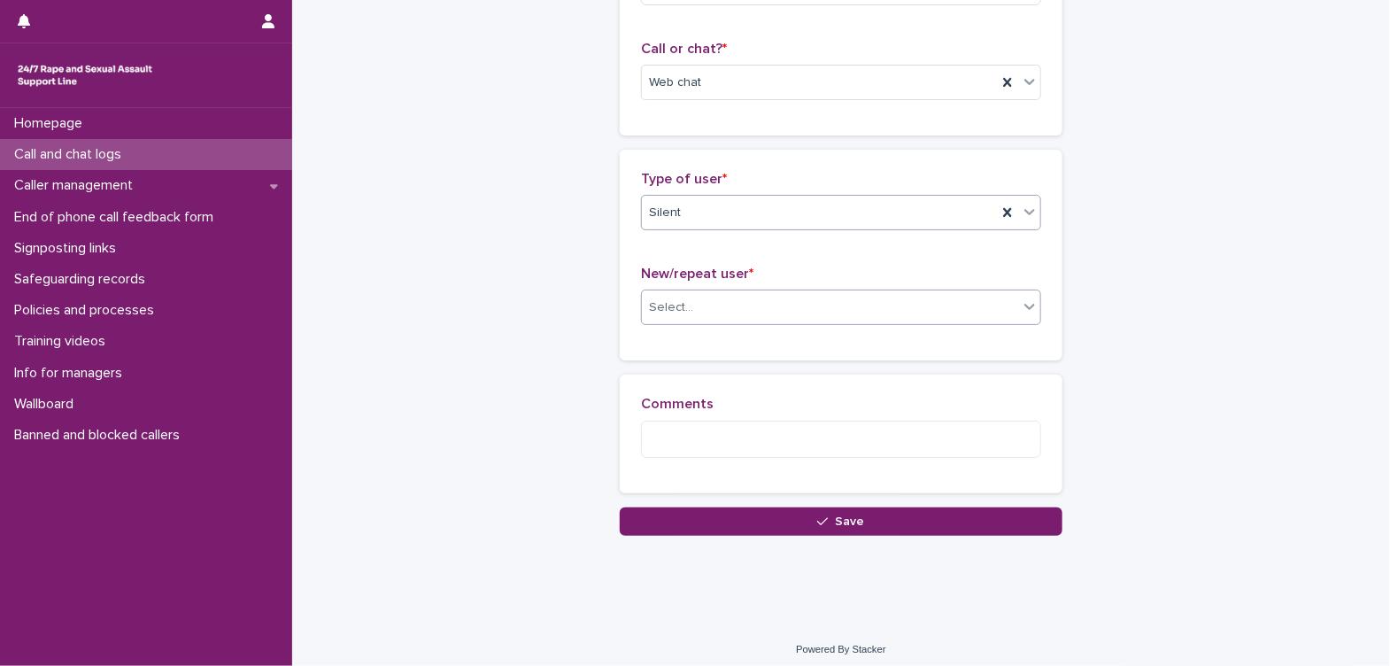
click at [832, 295] on div "Select..." at bounding box center [830, 307] width 376 height 29
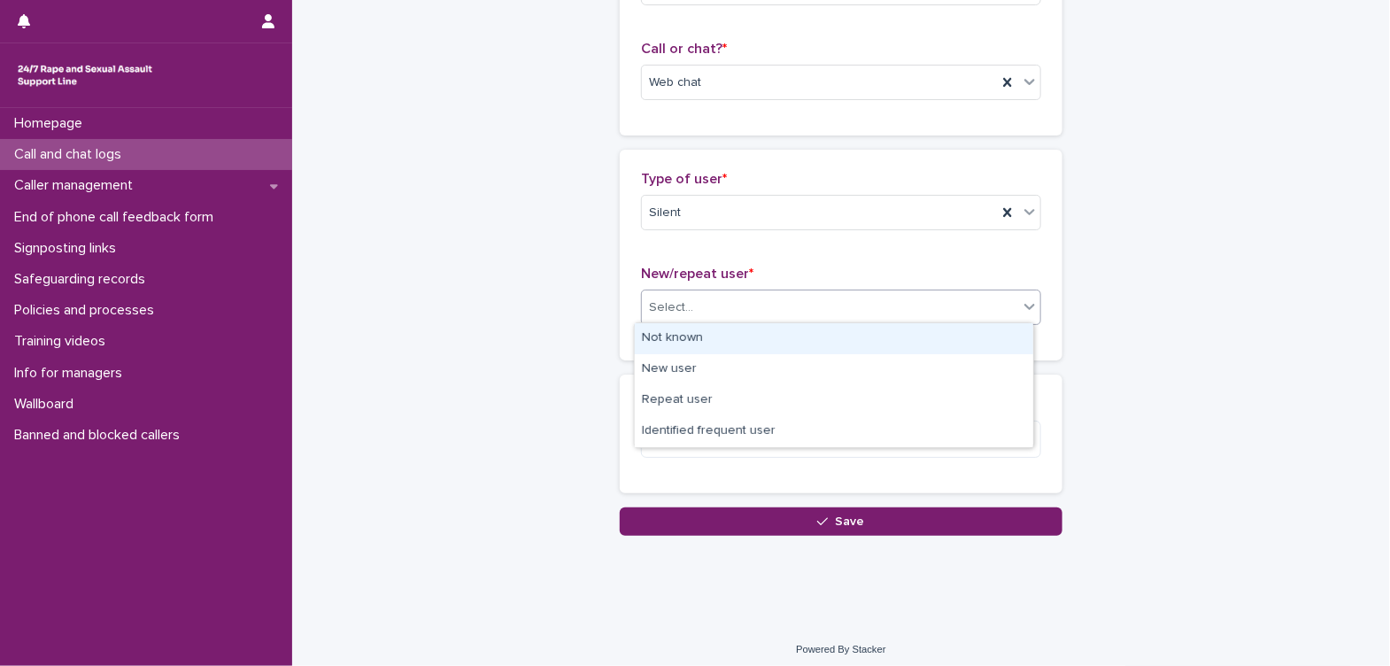
click at [771, 341] on div "Not known" at bounding box center [834, 338] width 398 height 31
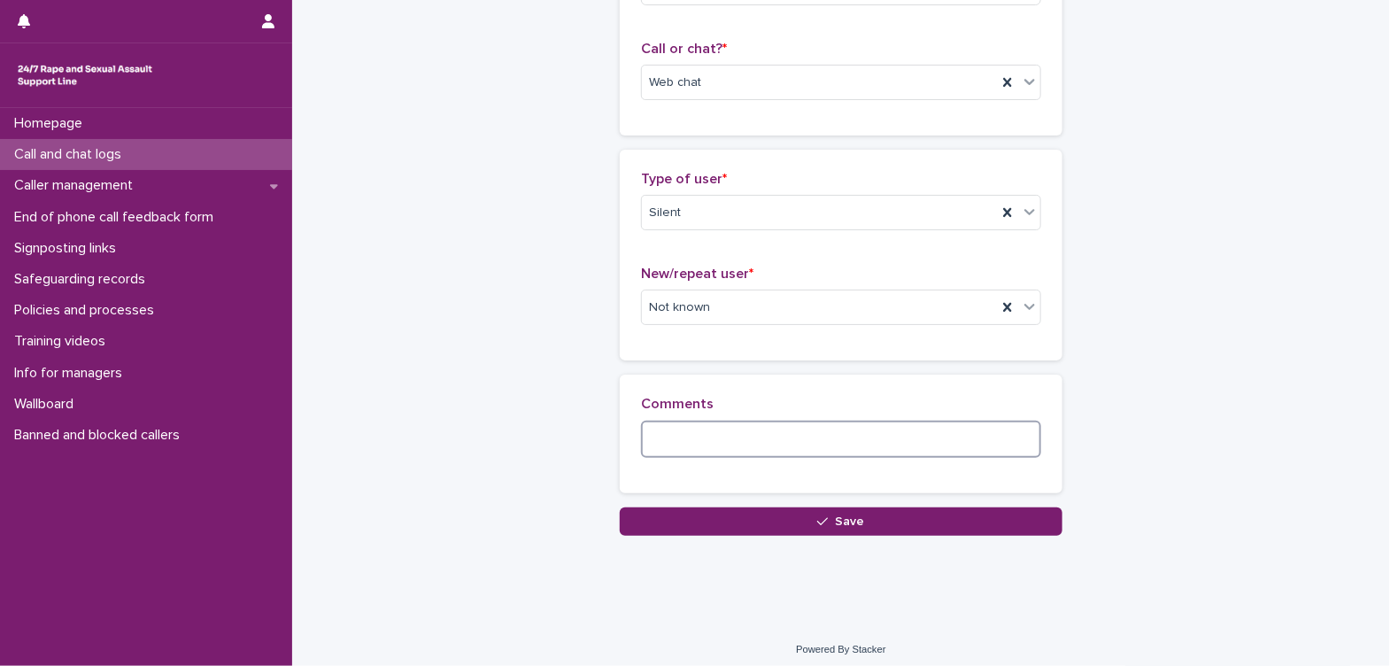
click at [757, 444] on textarea at bounding box center [841, 440] width 400 height 38
paste textarea "**********"
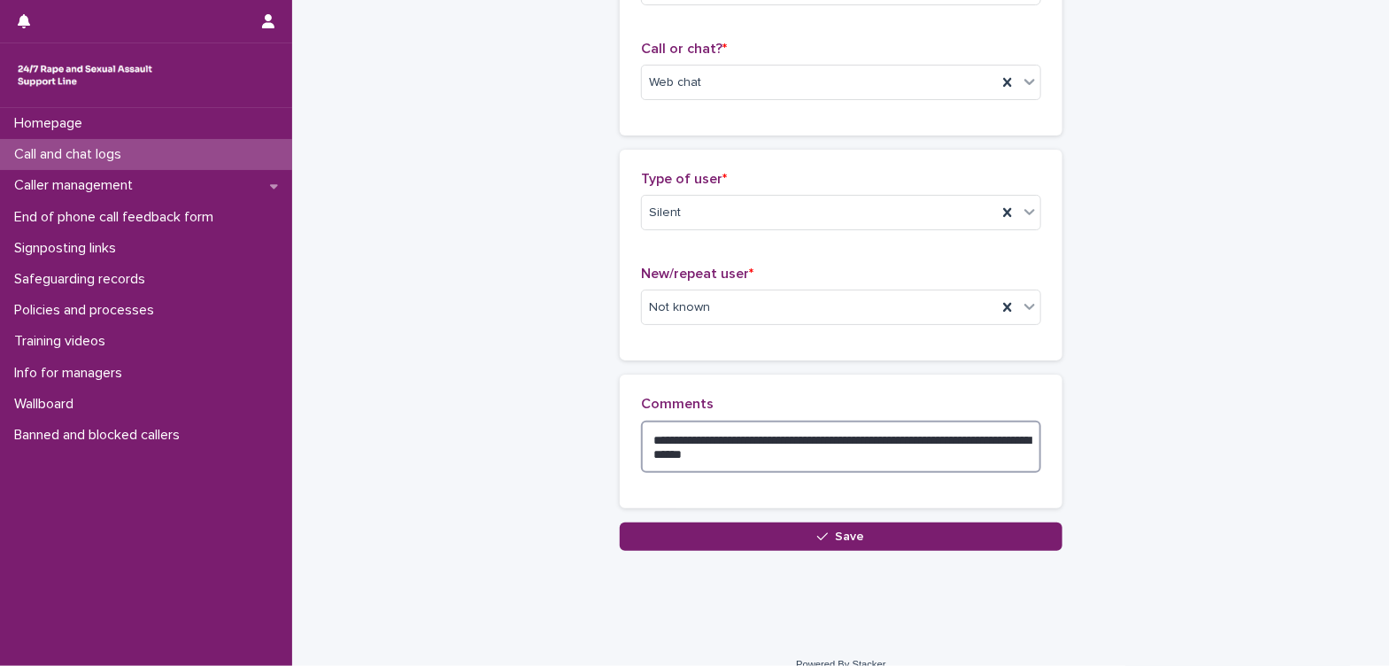
drag, startPoint x: 801, startPoint y: 450, endPoint x: 650, endPoint y: 455, distance: 150.6
click at [650, 455] on textarea "**********" at bounding box center [841, 447] width 400 height 53
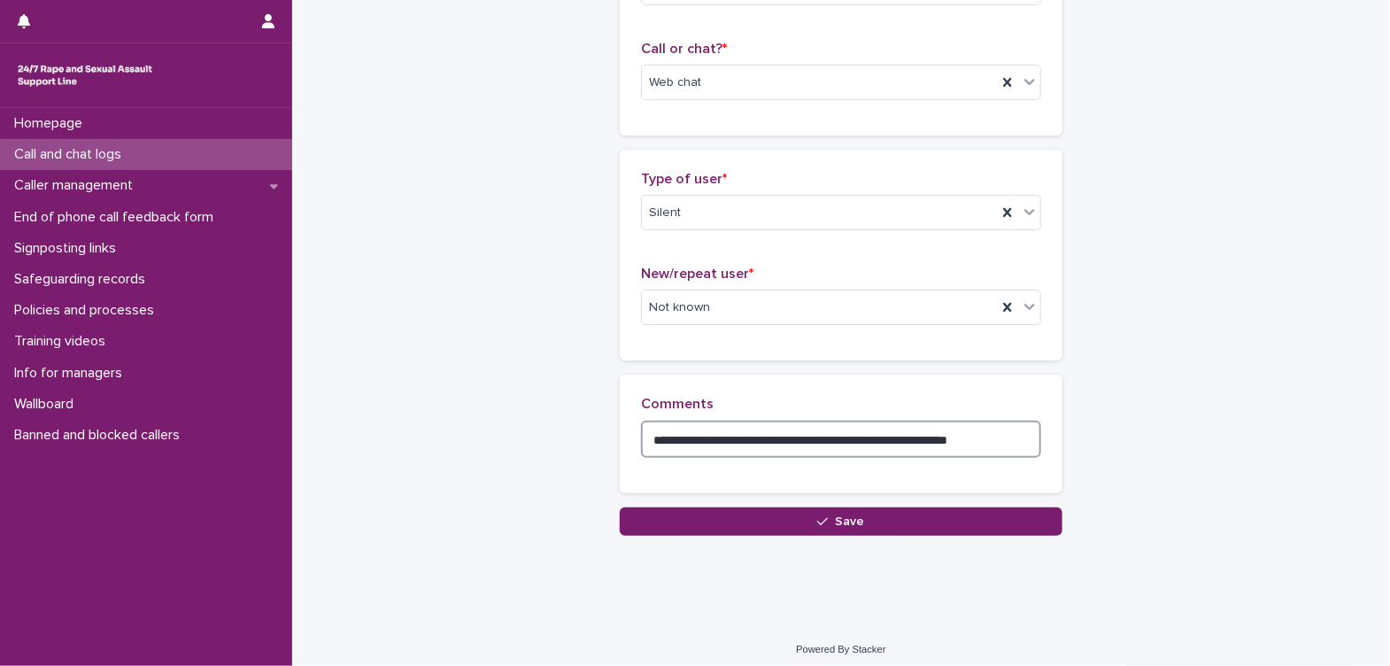
click at [978, 437] on textarea "**********" at bounding box center [841, 440] width 400 height 38
click at [970, 436] on textarea "**********" at bounding box center [841, 440] width 400 height 38
type textarea "**********"
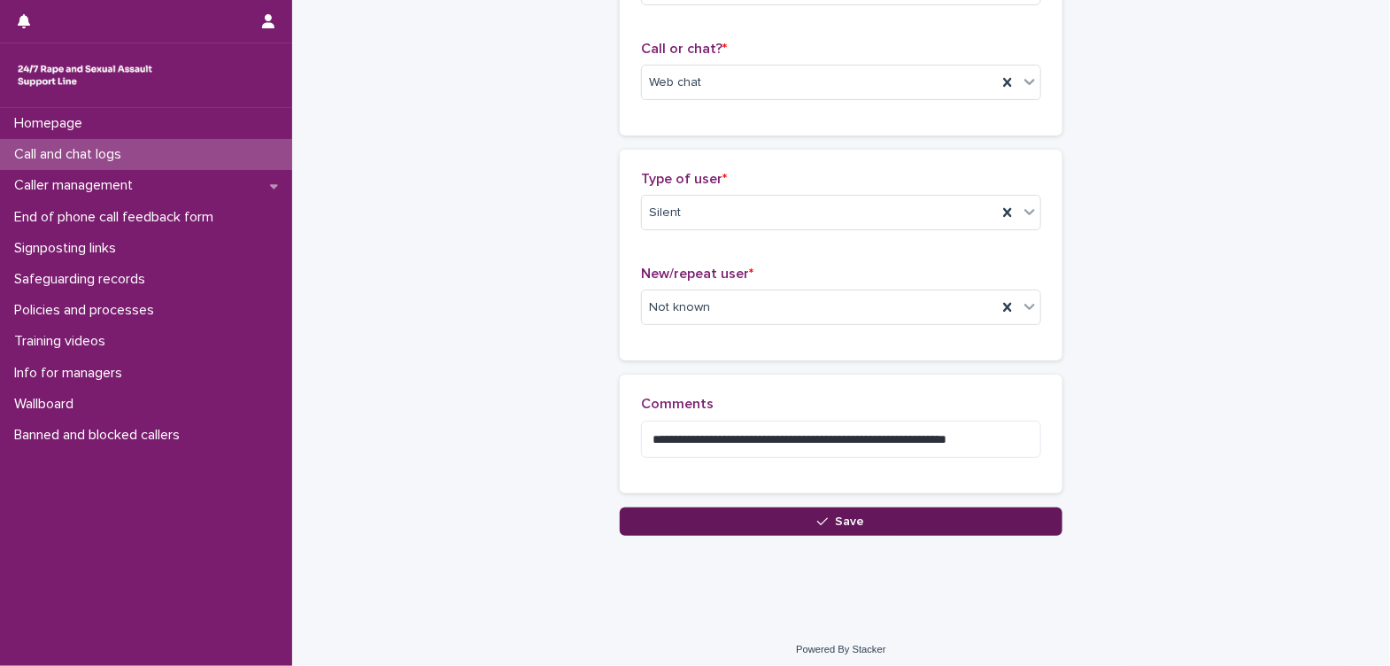
click at [929, 518] on button "Save" at bounding box center [841, 521] width 443 height 28
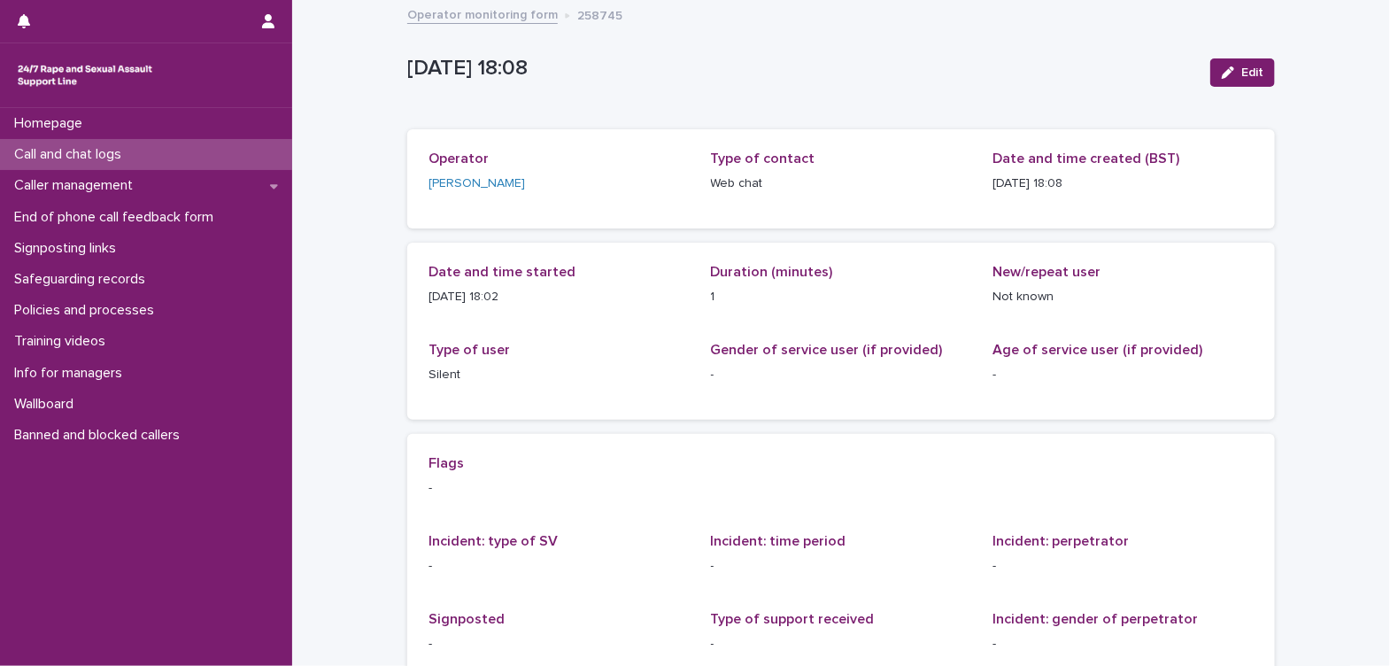
click at [81, 147] on p "Call and chat logs" at bounding box center [71, 154] width 128 height 17
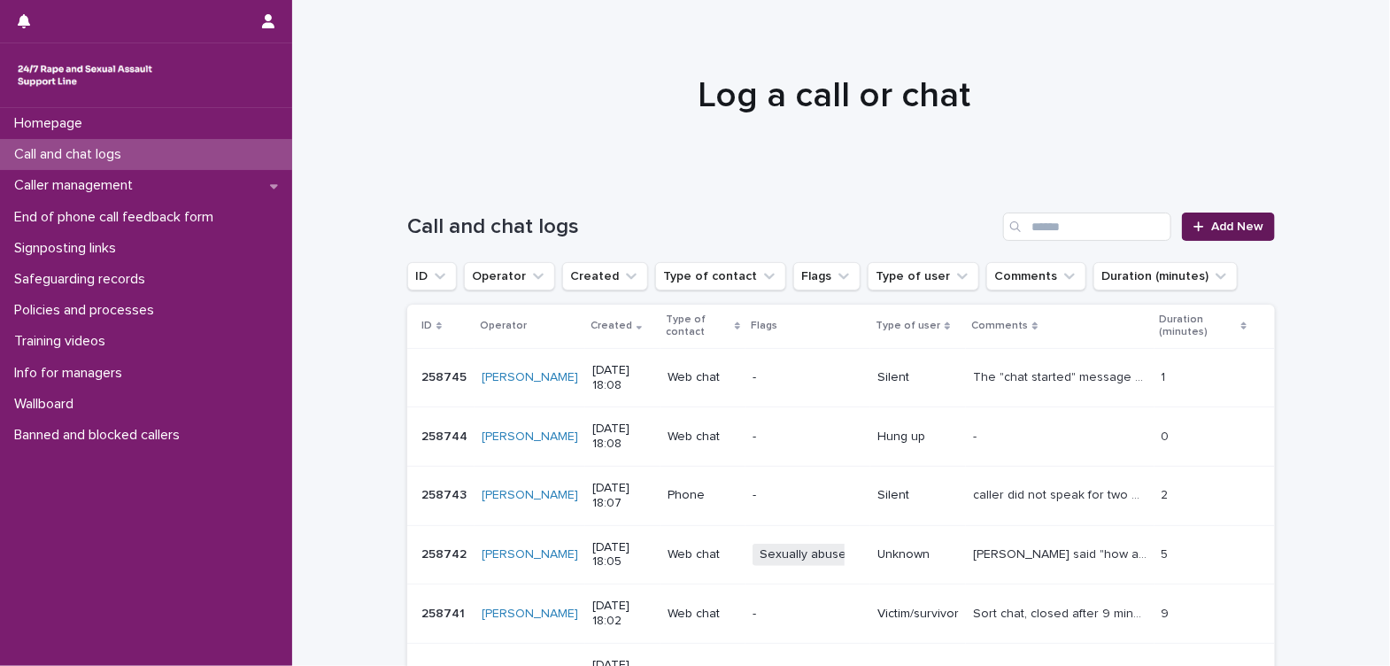
click at [1226, 221] on span "Add New" at bounding box center [1237, 226] width 52 height 12
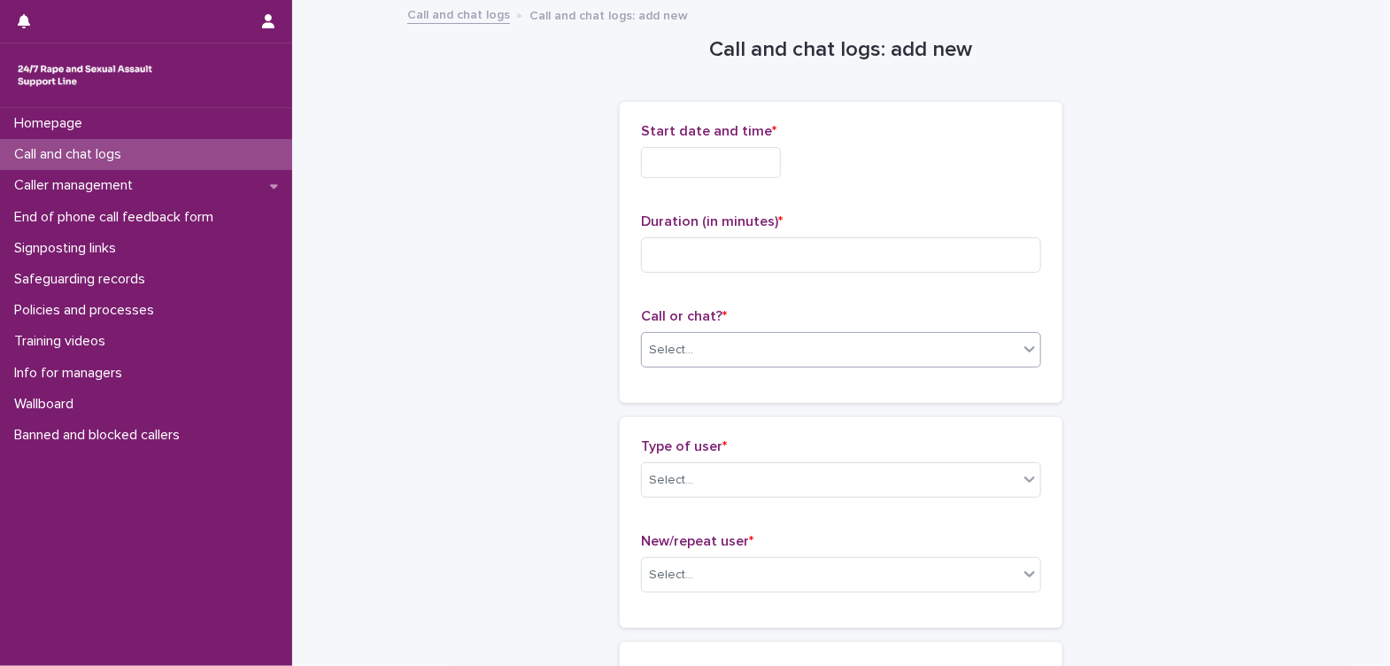
click at [792, 349] on div "Select..." at bounding box center [830, 350] width 376 height 29
click at [762, 414] on div "Web chat" at bounding box center [834, 413] width 398 height 31
click at [780, 266] on input at bounding box center [841, 254] width 400 height 35
type input "*"
click at [731, 166] on input "text" at bounding box center [711, 162] width 140 height 31
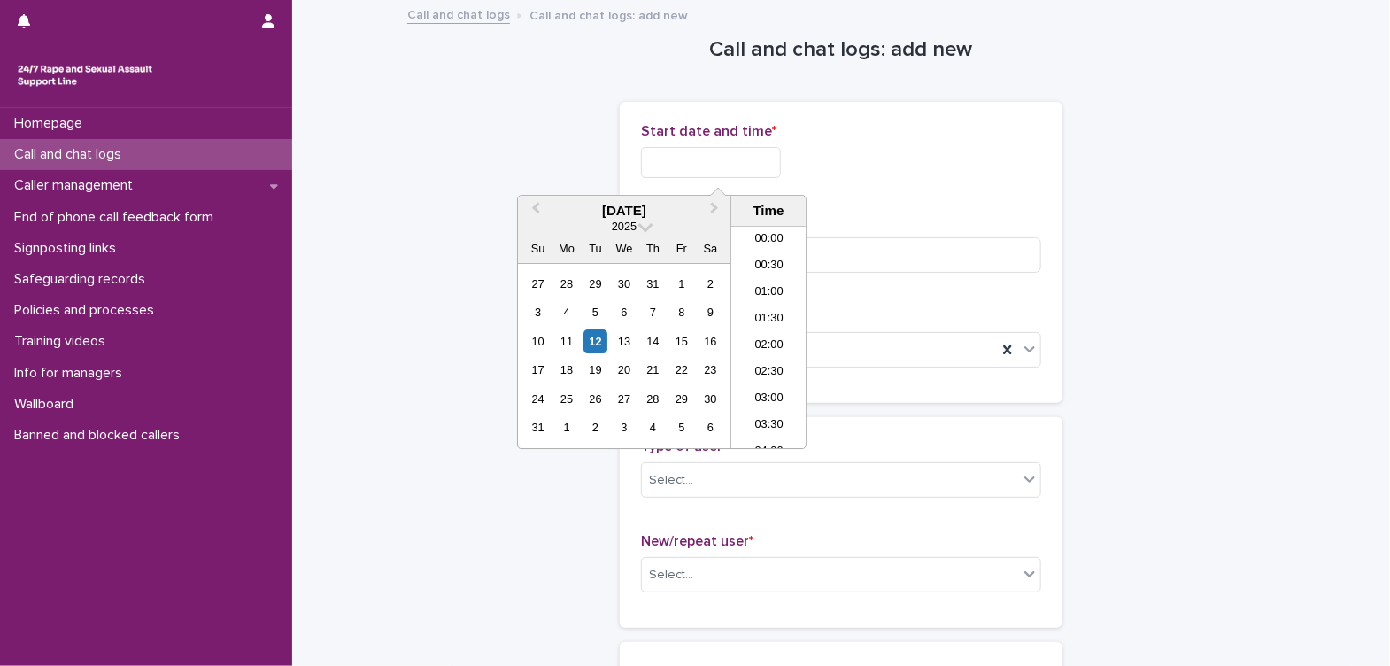
scroll to position [858, 0]
click at [763, 339] on li "18:00" at bounding box center [768, 338] width 75 height 27
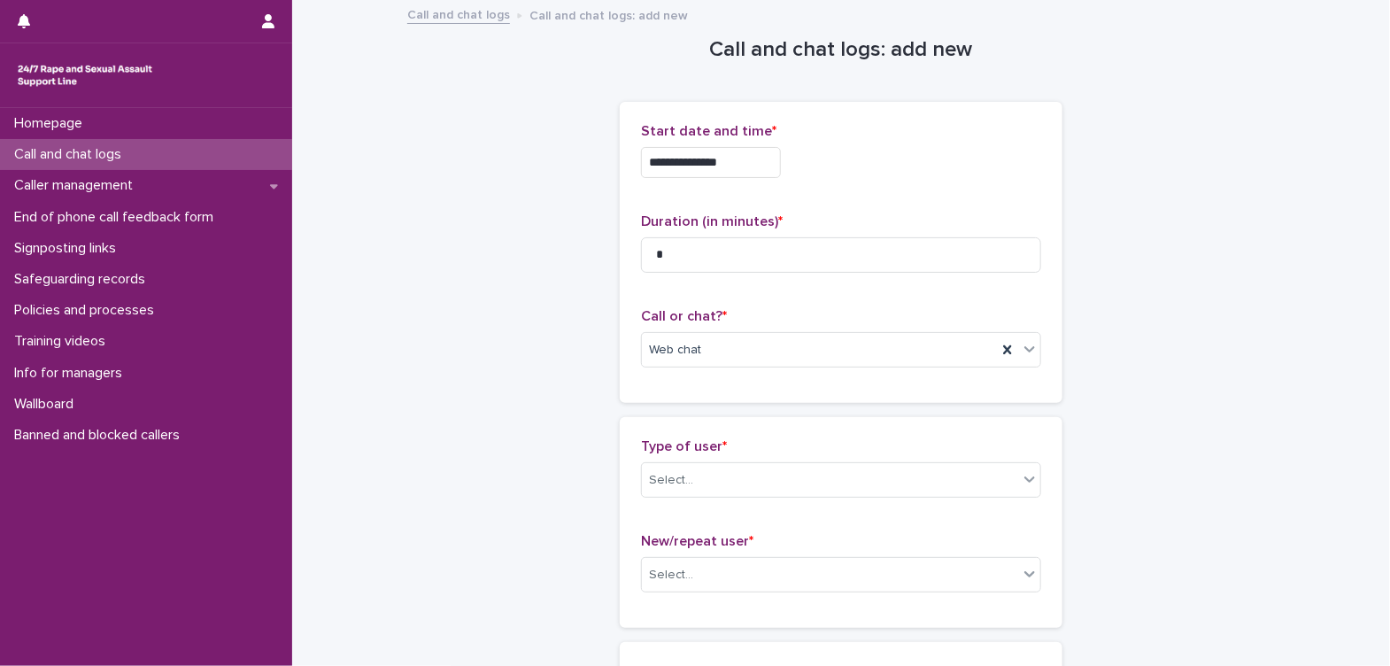
click at [769, 167] on input "**********" at bounding box center [711, 162] width 140 height 31
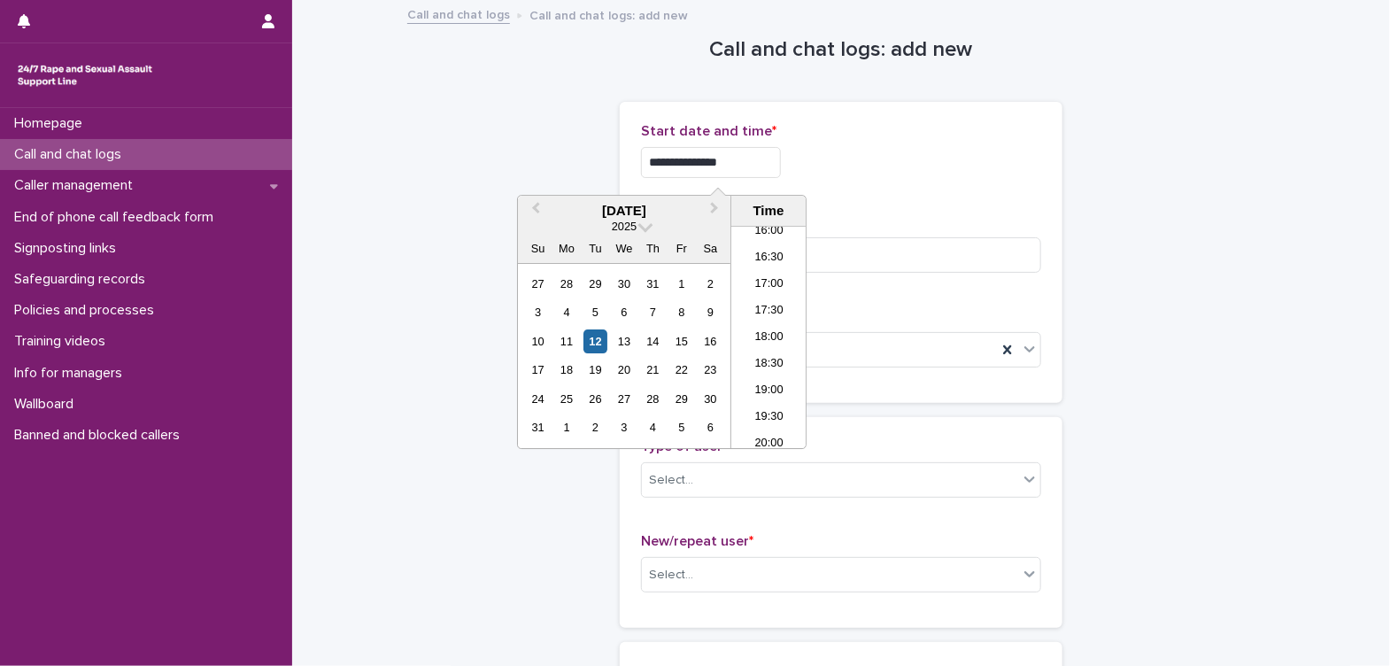
type input "**********"
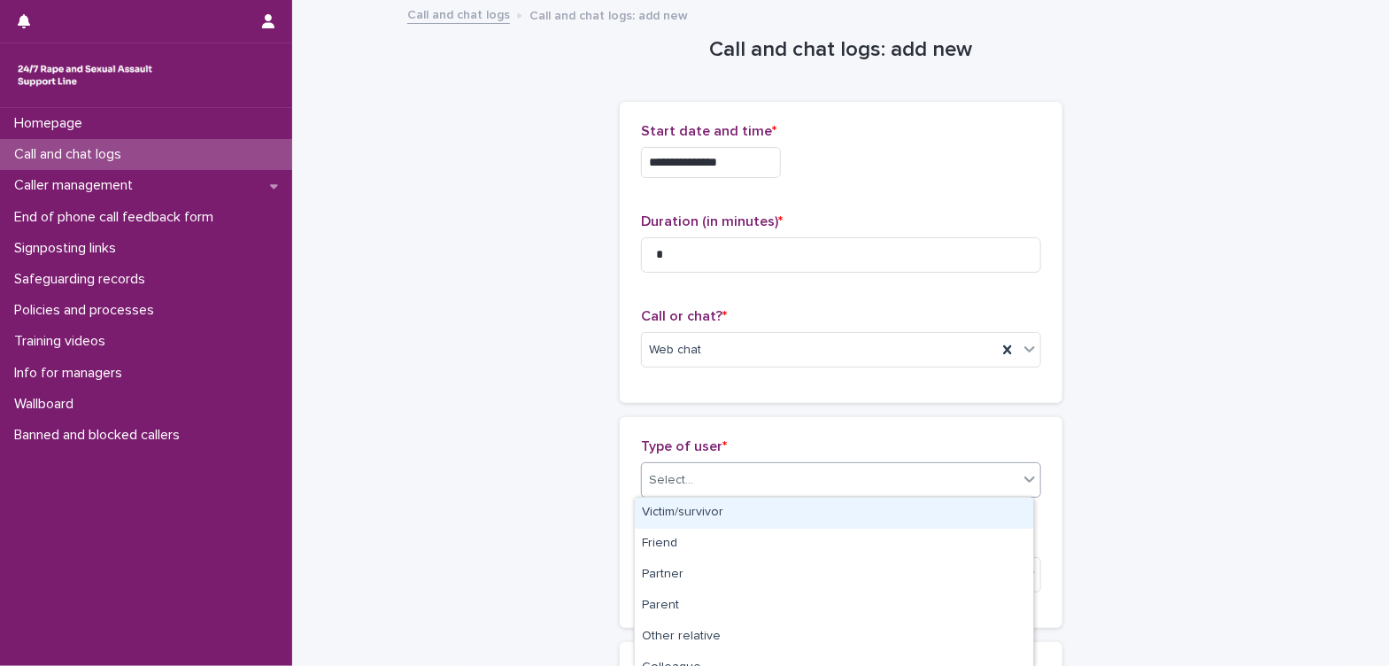
click at [796, 480] on div "Select..." at bounding box center [830, 480] width 376 height 29
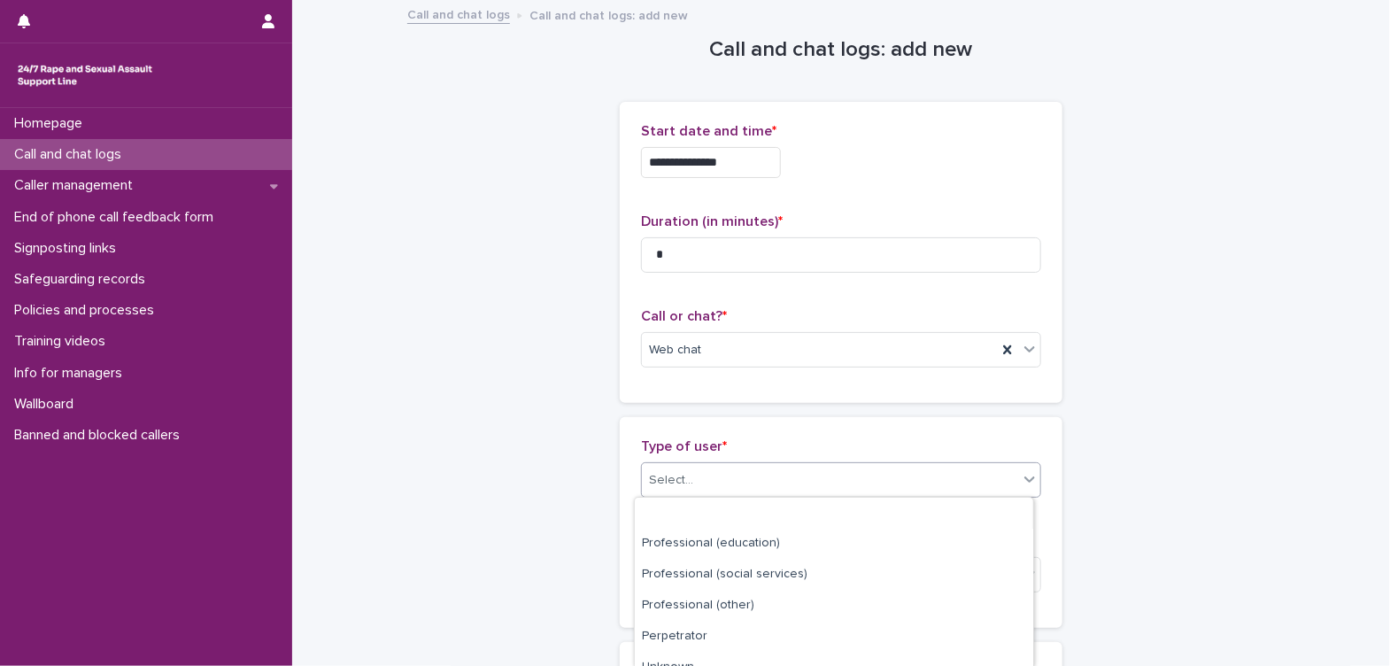
scroll to position [295, 0]
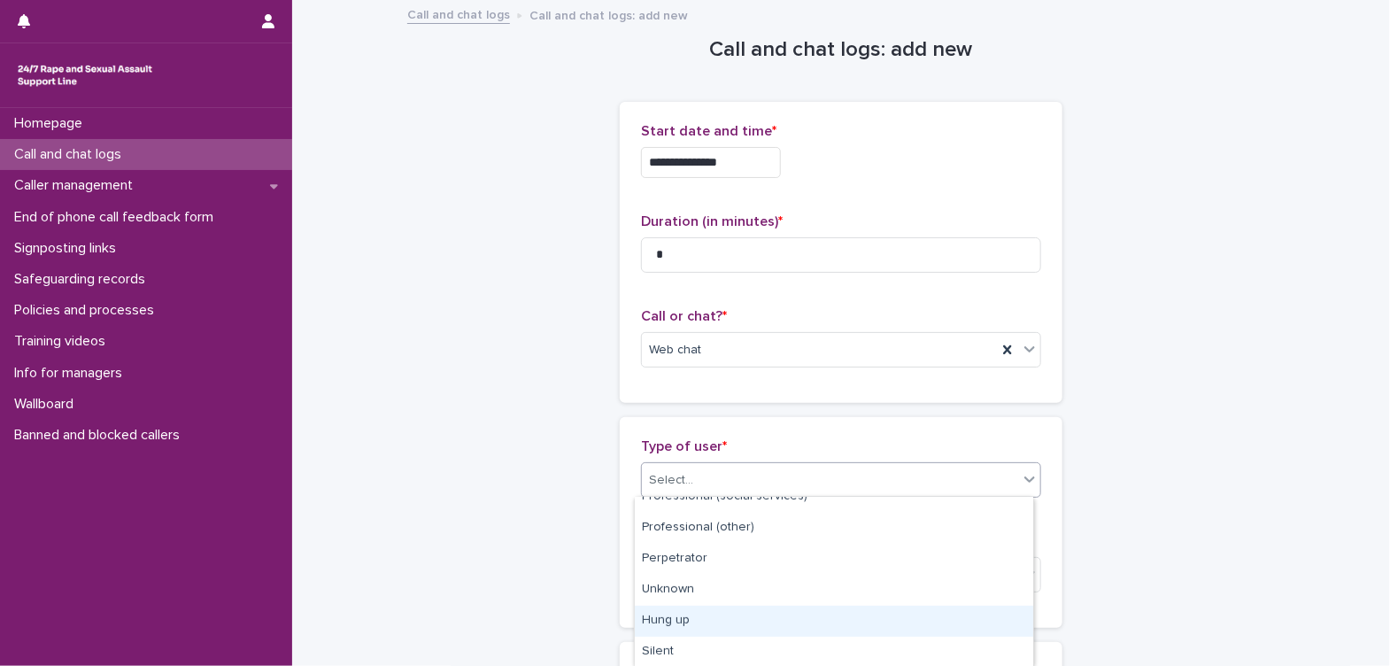
click at [801, 615] on div "Hung up" at bounding box center [834, 621] width 398 height 31
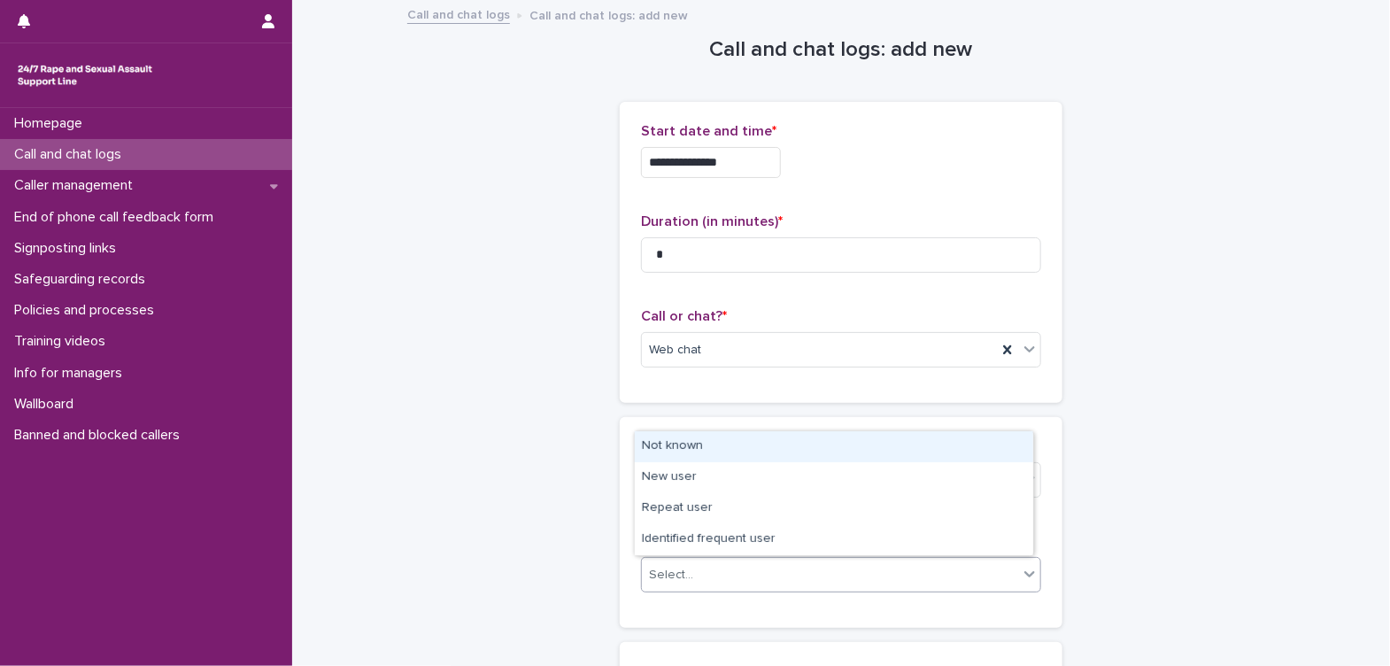
click at [842, 577] on div "Select..." at bounding box center [830, 575] width 376 height 29
click at [805, 448] on div "Not known" at bounding box center [834, 446] width 398 height 31
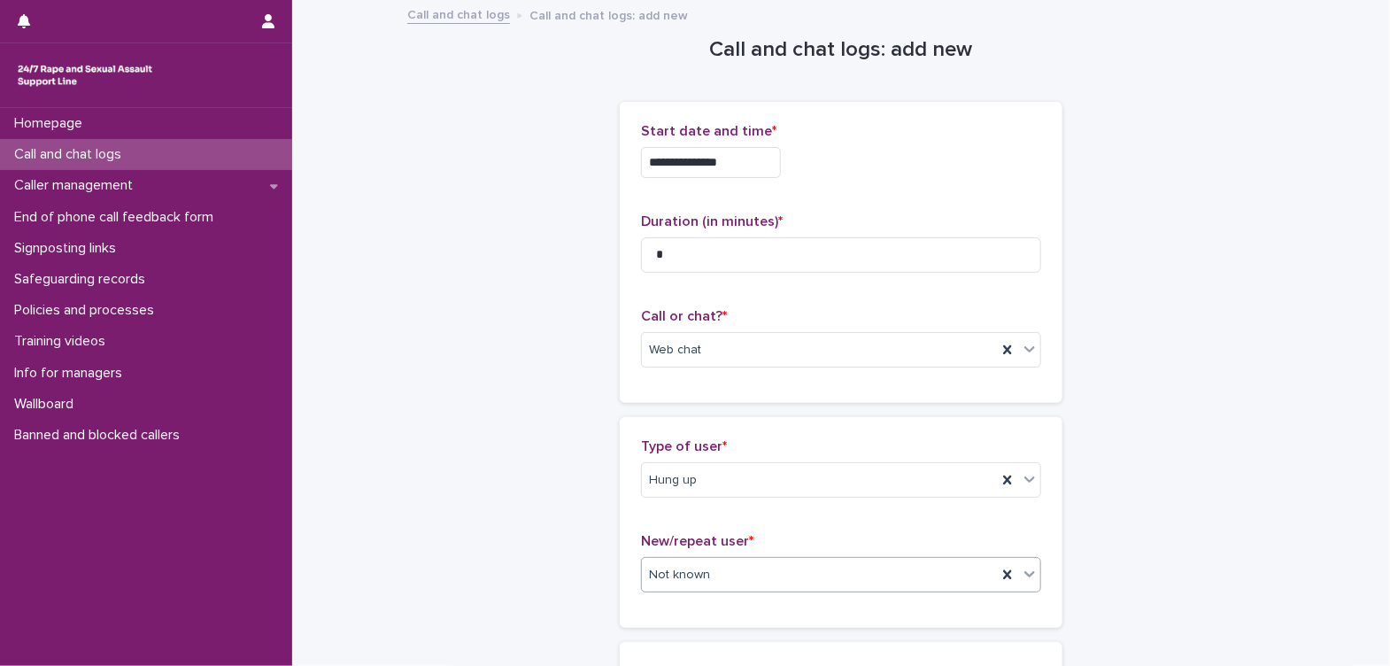
scroll to position [274, 0]
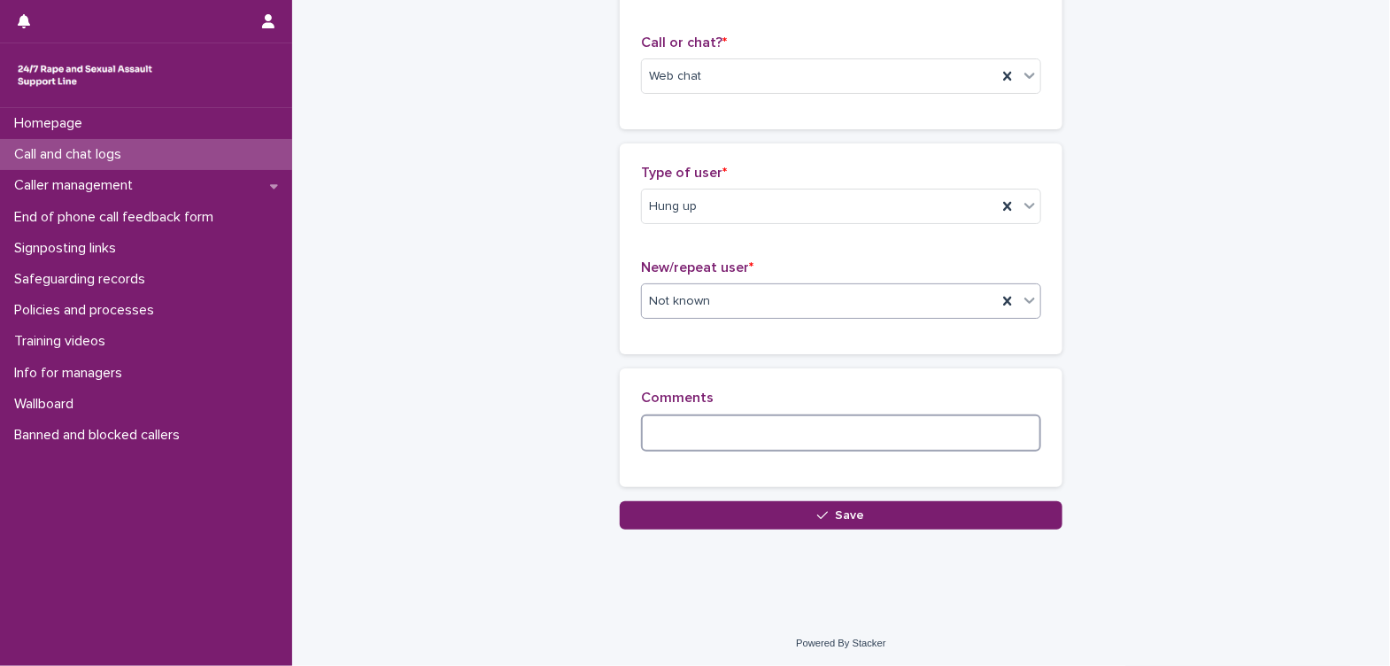
click at [830, 429] on textarea at bounding box center [841, 433] width 400 height 38
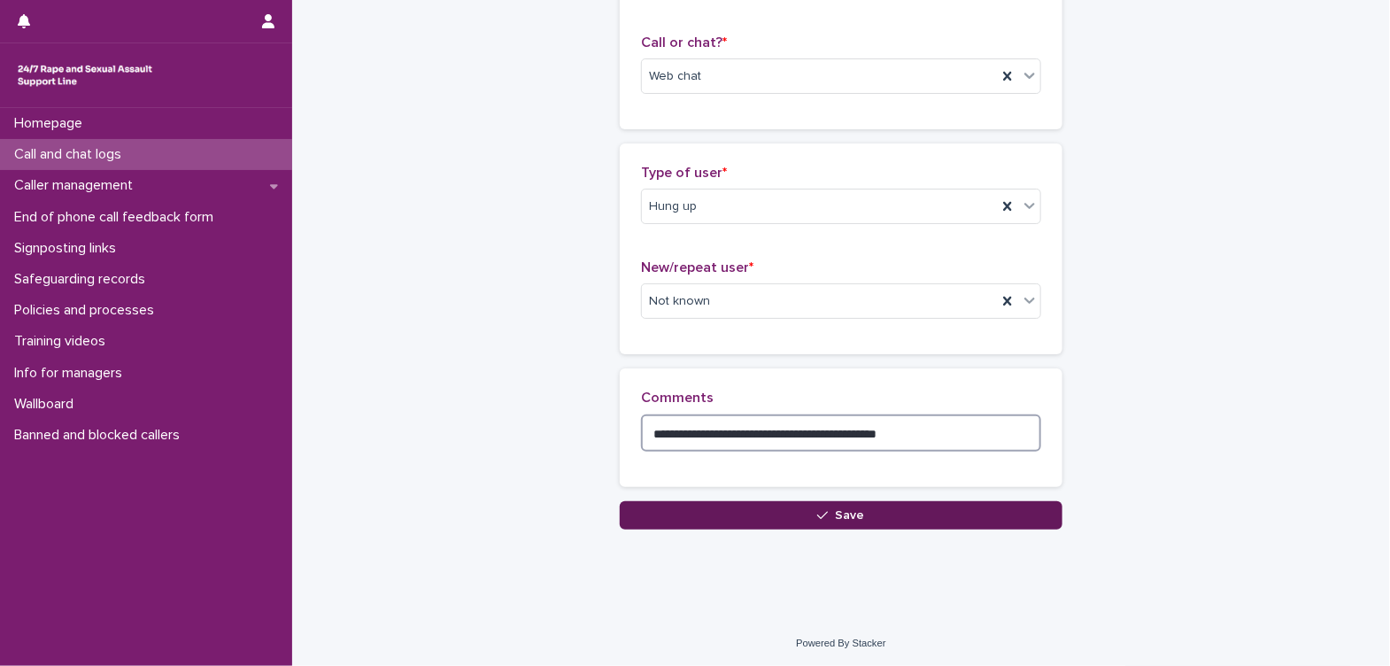
type textarea "**********"
click at [877, 511] on button "Save" at bounding box center [841, 515] width 443 height 28
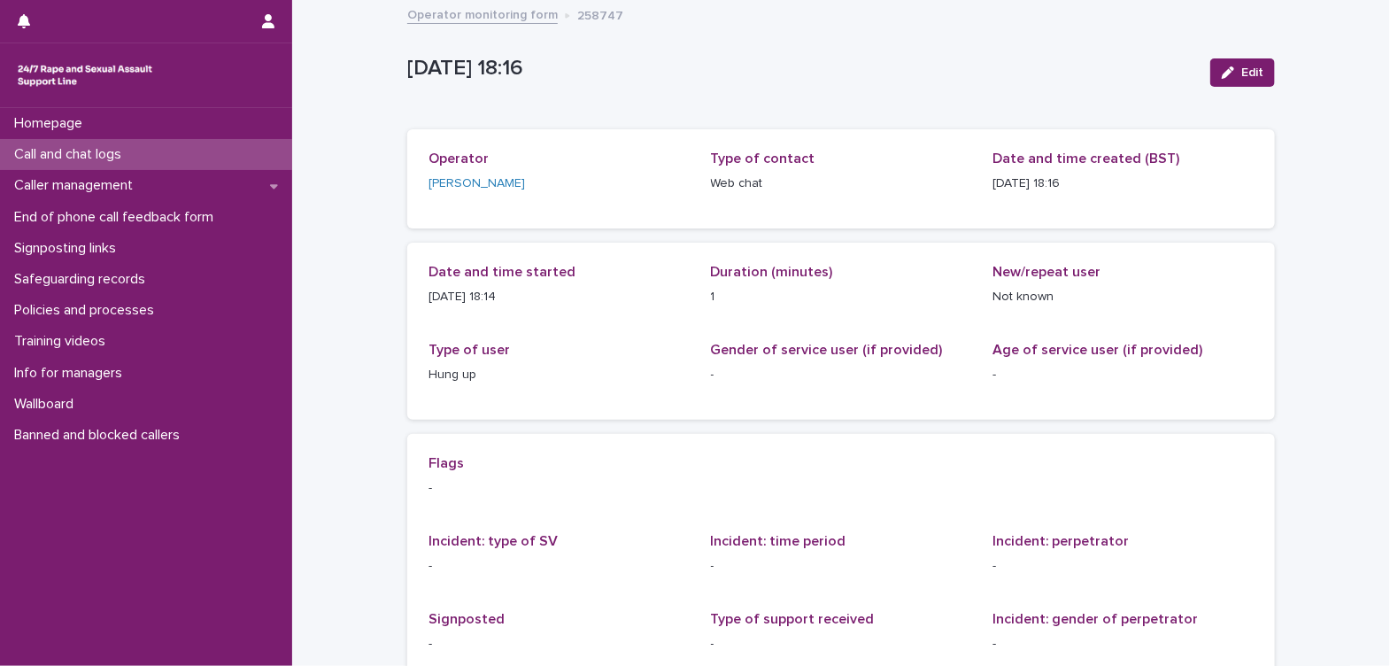
click at [120, 153] on p "Call and chat logs" at bounding box center [71, 154] width 128 height 17
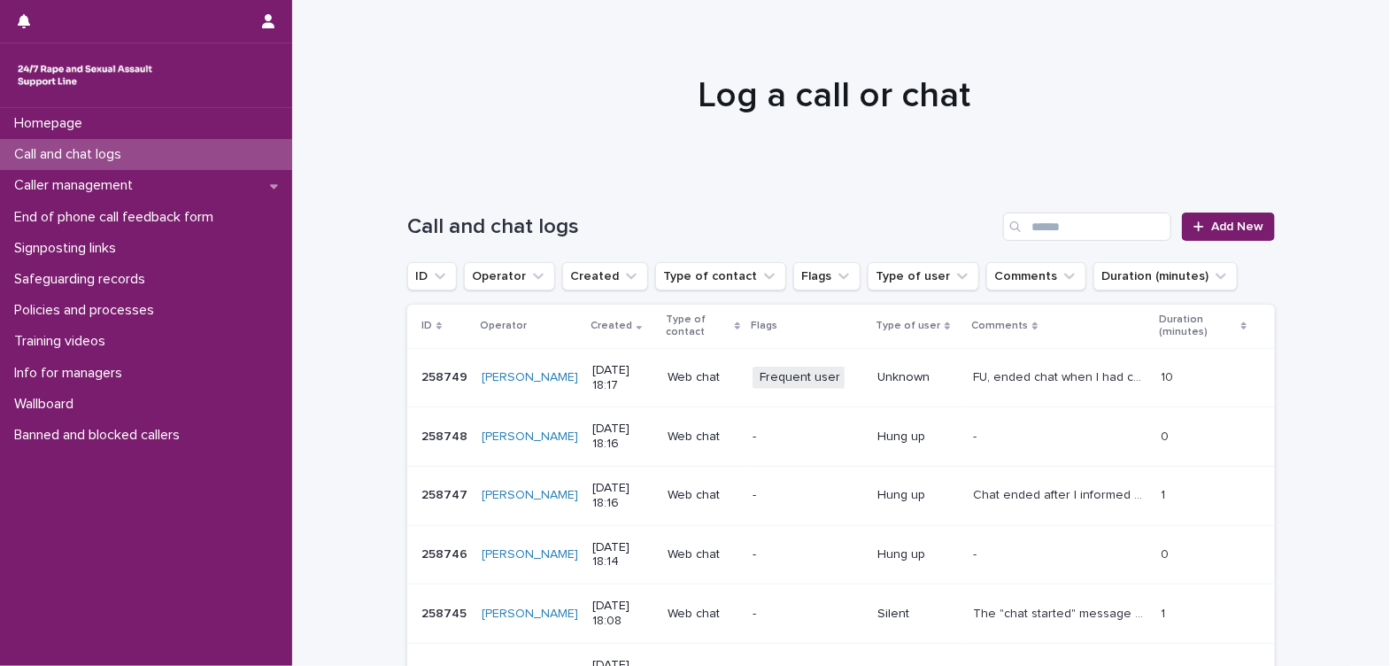
click at [1092, 375] on p "FU, ended chat when I had confirmed my suspicion." at bounding box center [1061, 376] width 177 height 19
click at [1229, 230] on span "Add New" at bounding box center [1237, 226] width 52 height 12
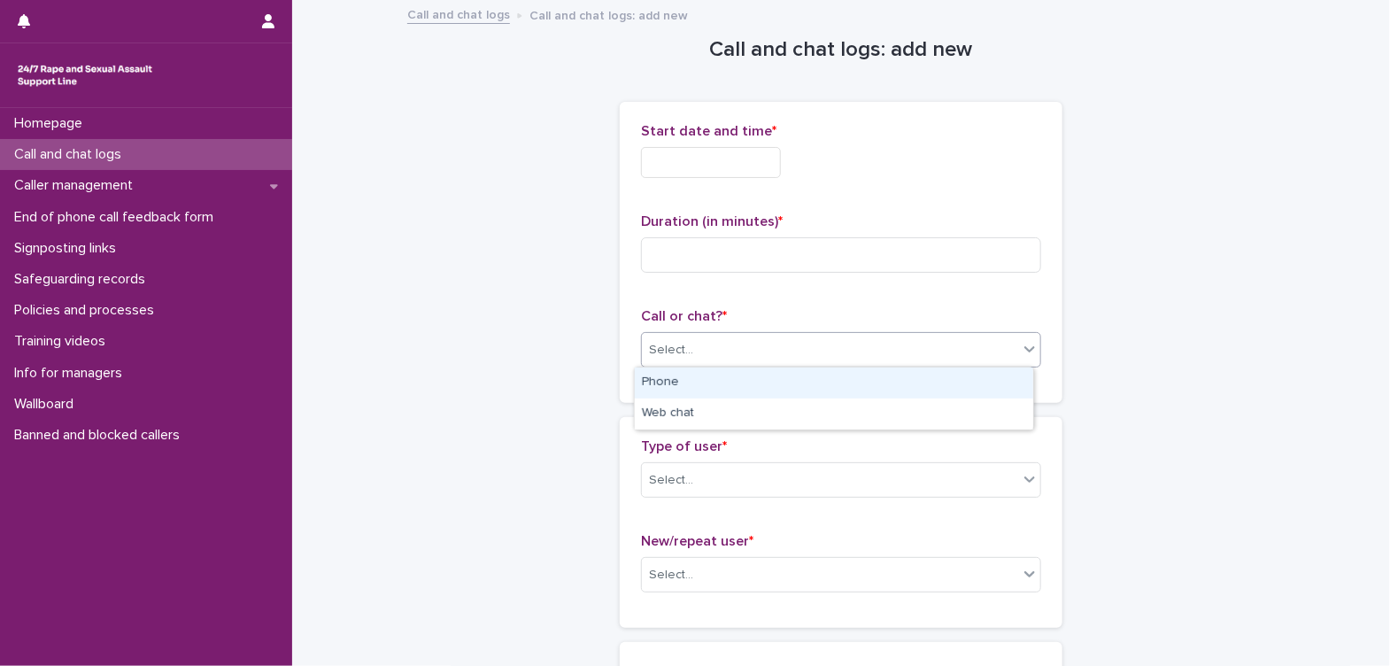
click at [821, 353] on div "Select..." at bounding box center [830, 350] width 376 height 29
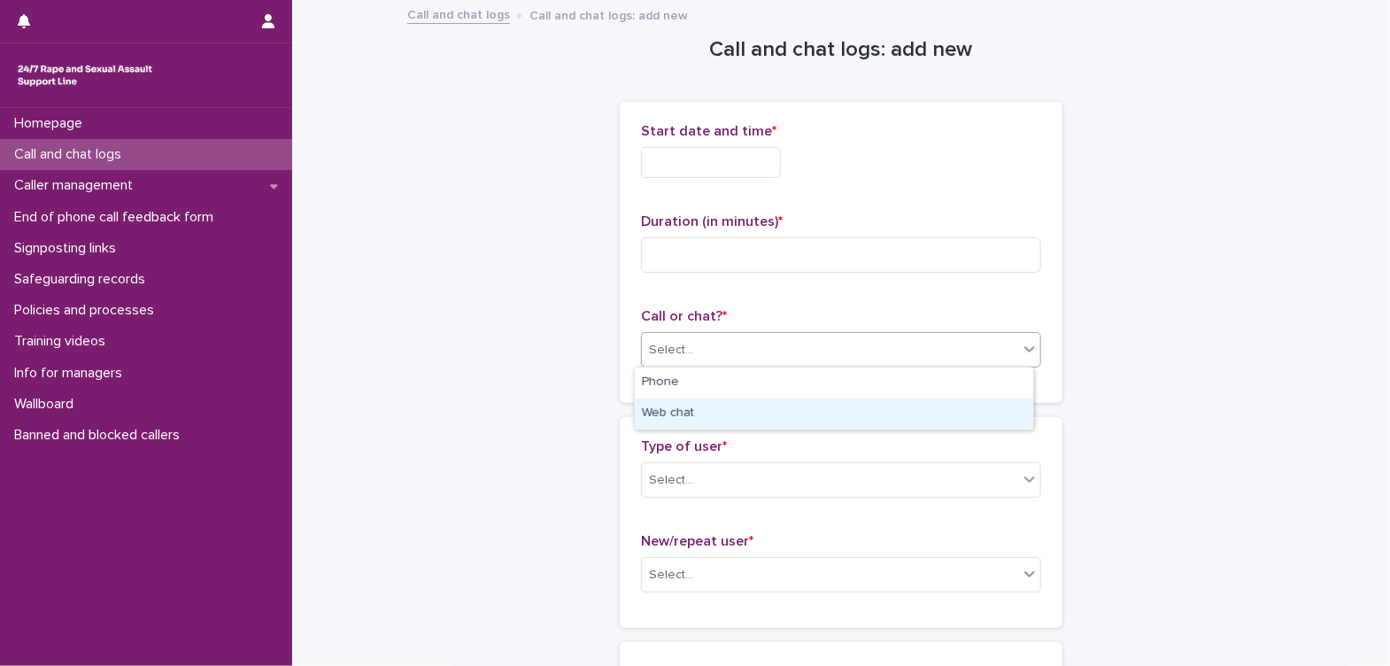
click at [813, 406] on div "Web chat" at bounding box center [834, 413] width 398 height 31
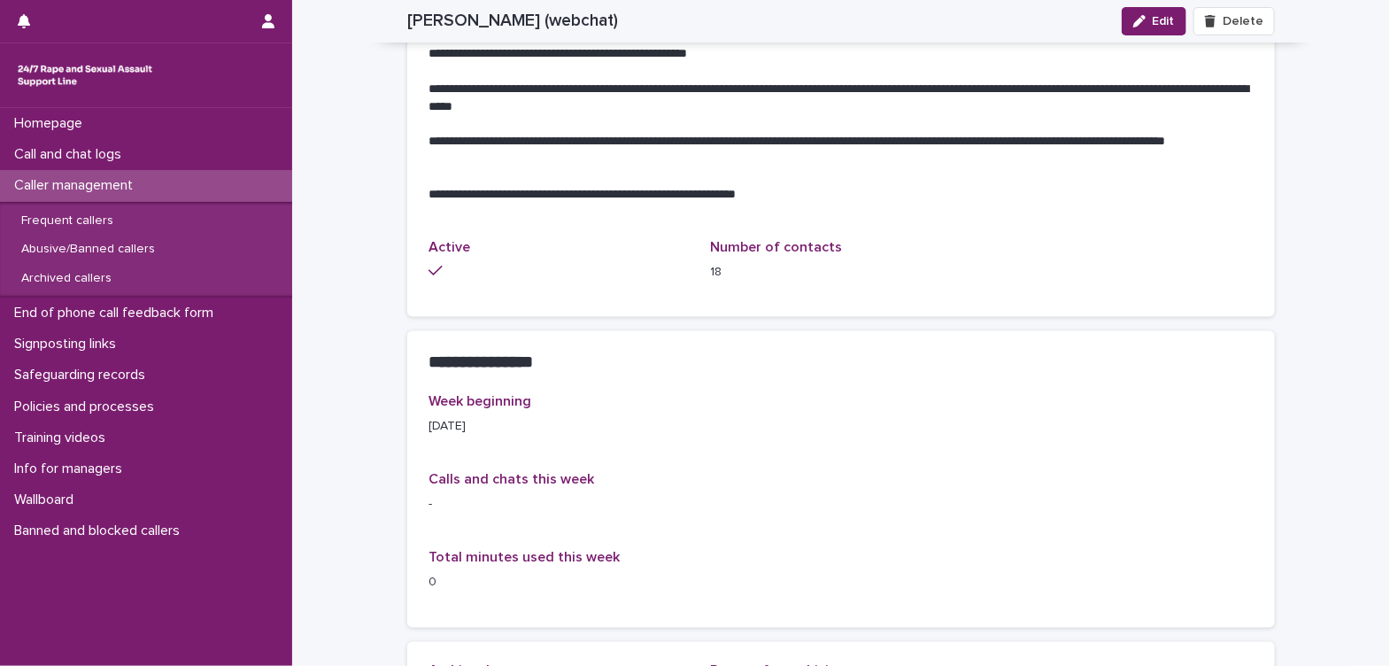
scroll to position [1180, 0]
